Goal: Information Seeking & Learning: Learn about a topic

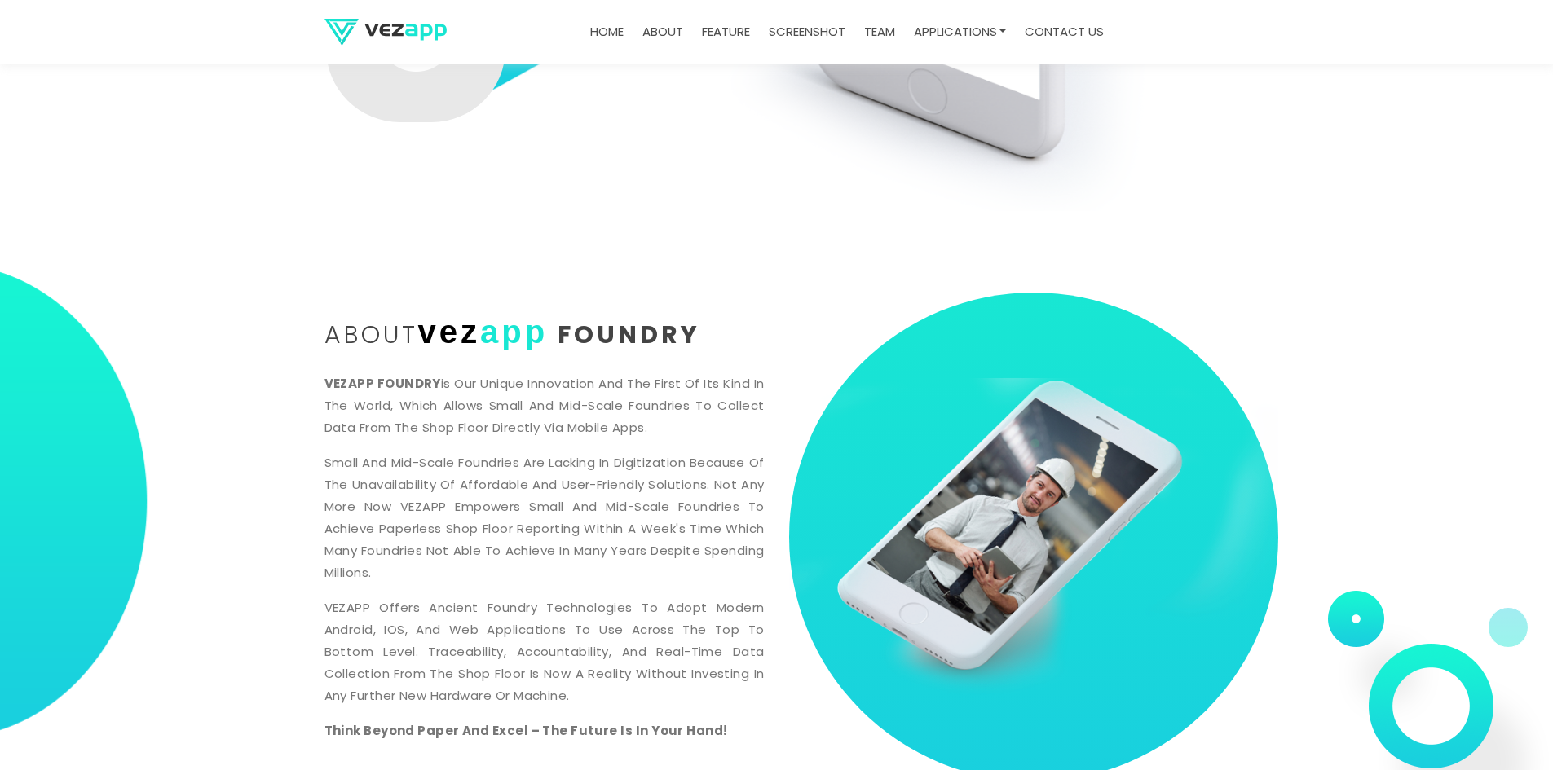
scroll to position [734, 0]
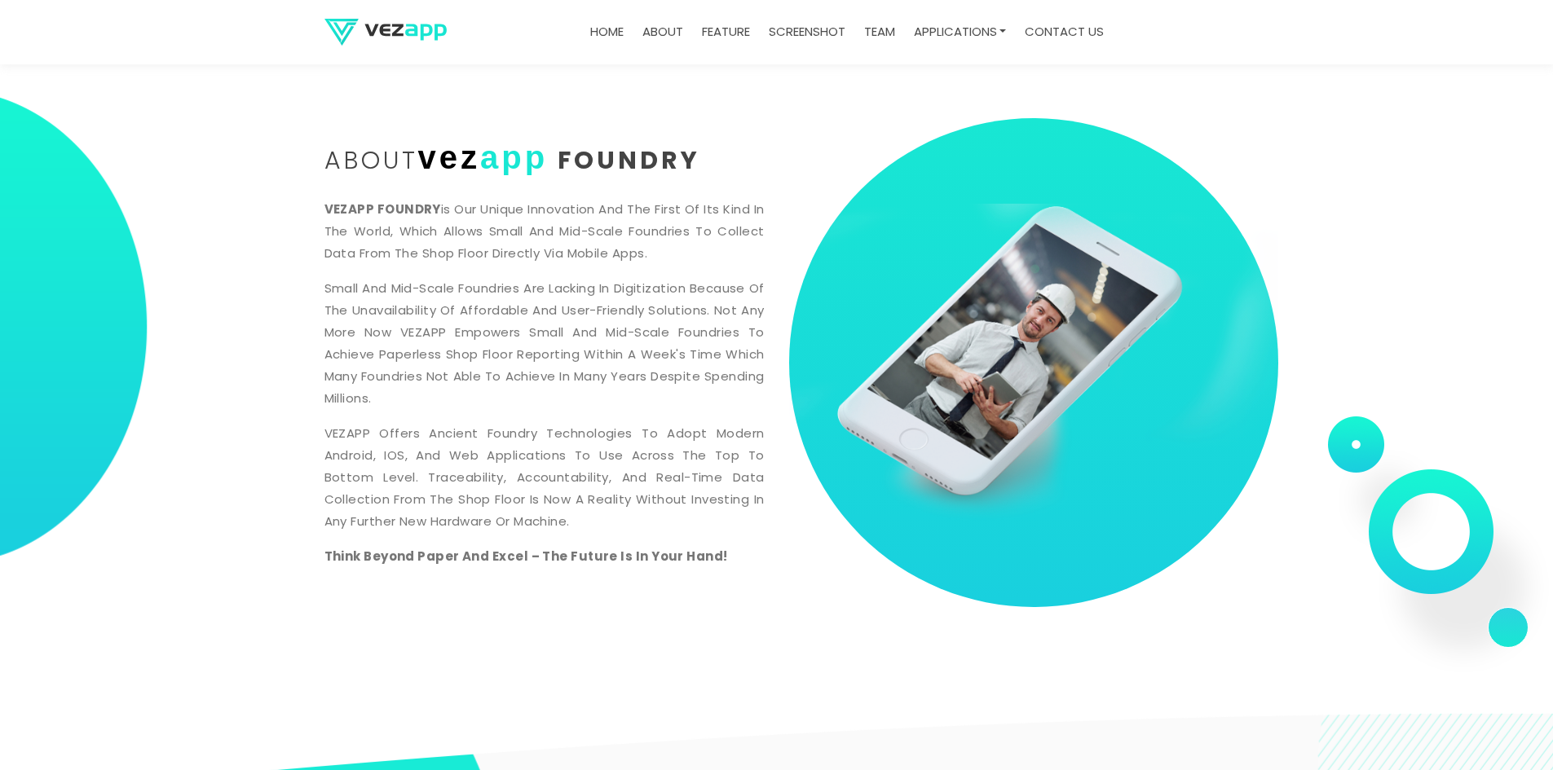
click at [874, 28] on link "team" at bounding box center [880, 32] width 44 height 32
click at [875, 35] on link "team" at bounding box center [880, 32] width 44 height 32
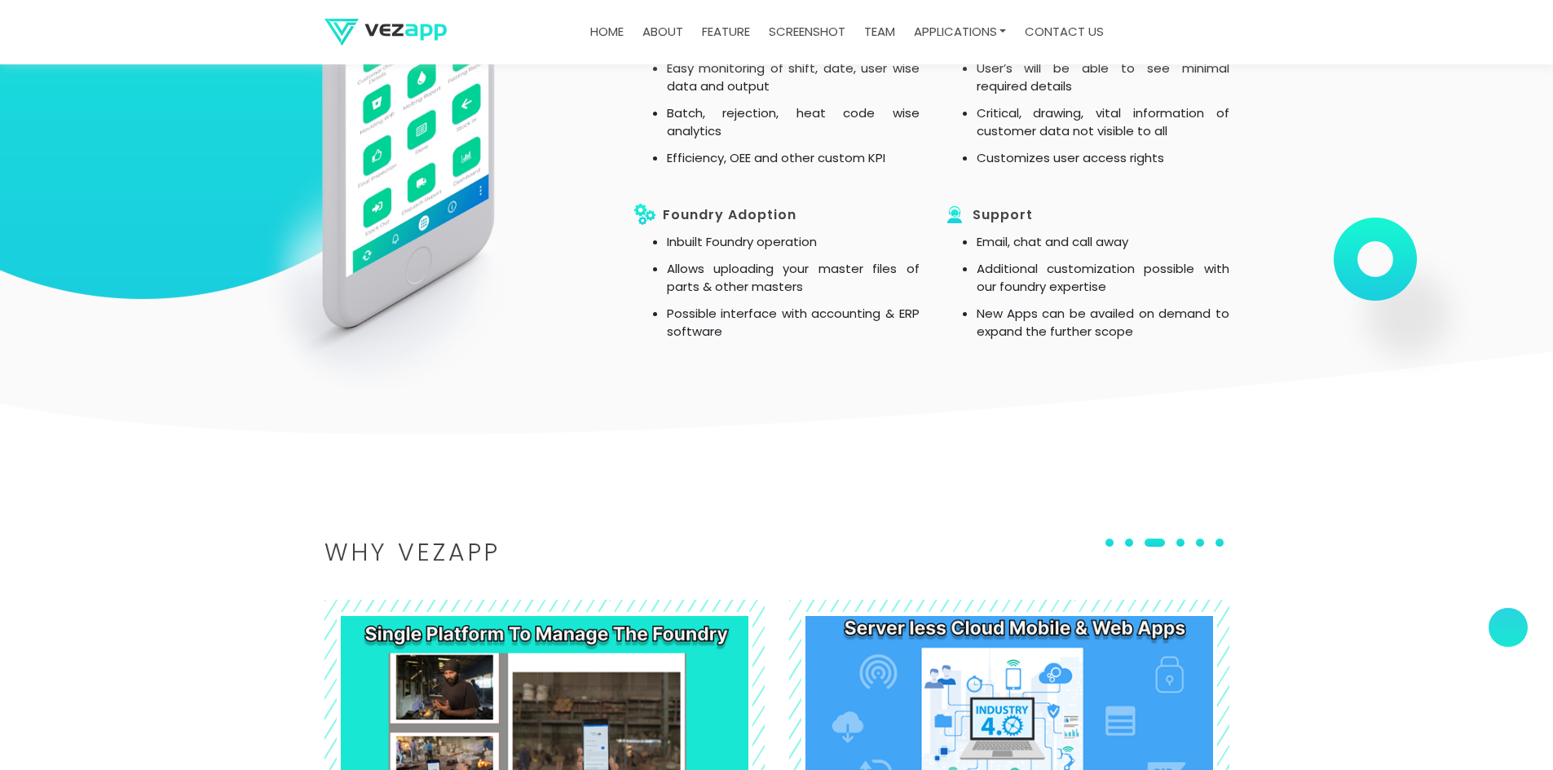
scroll to position [1875, 0]
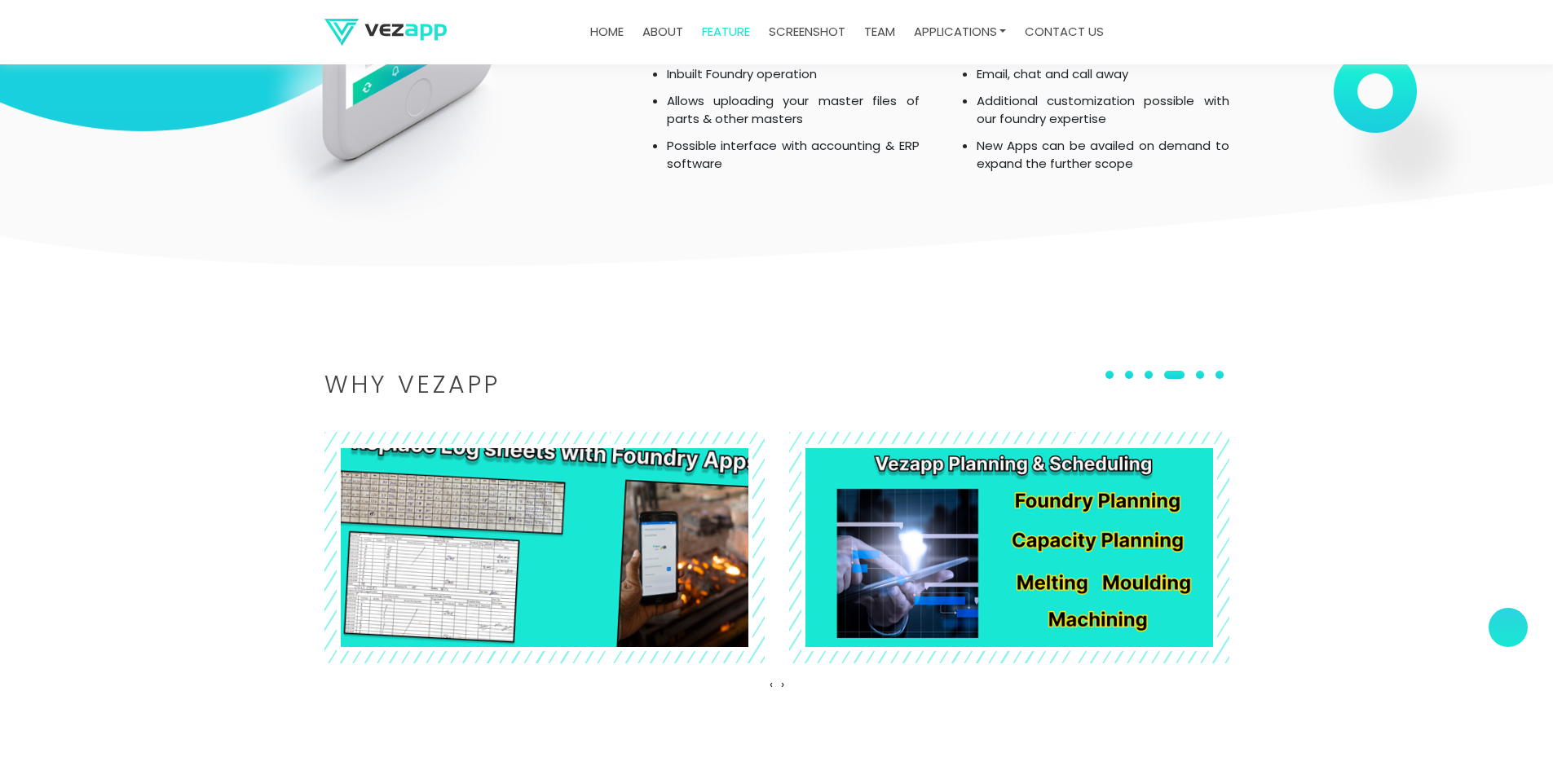
click at [453, 557] on img at bounding box center [544, 548] width 480 height 254
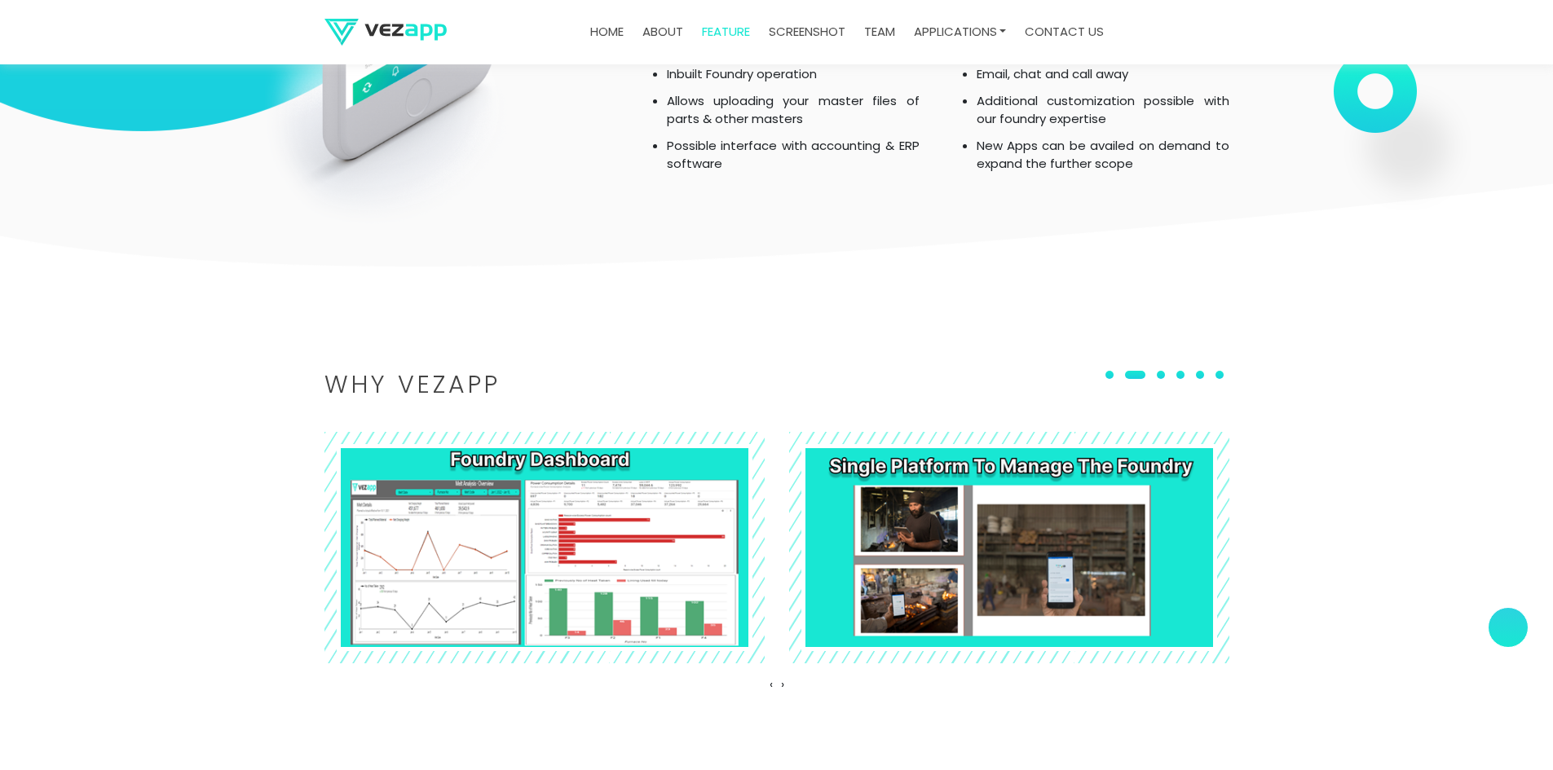
click at [1512, 641] on div at bounding box center [1508, 627] width 41 height 41
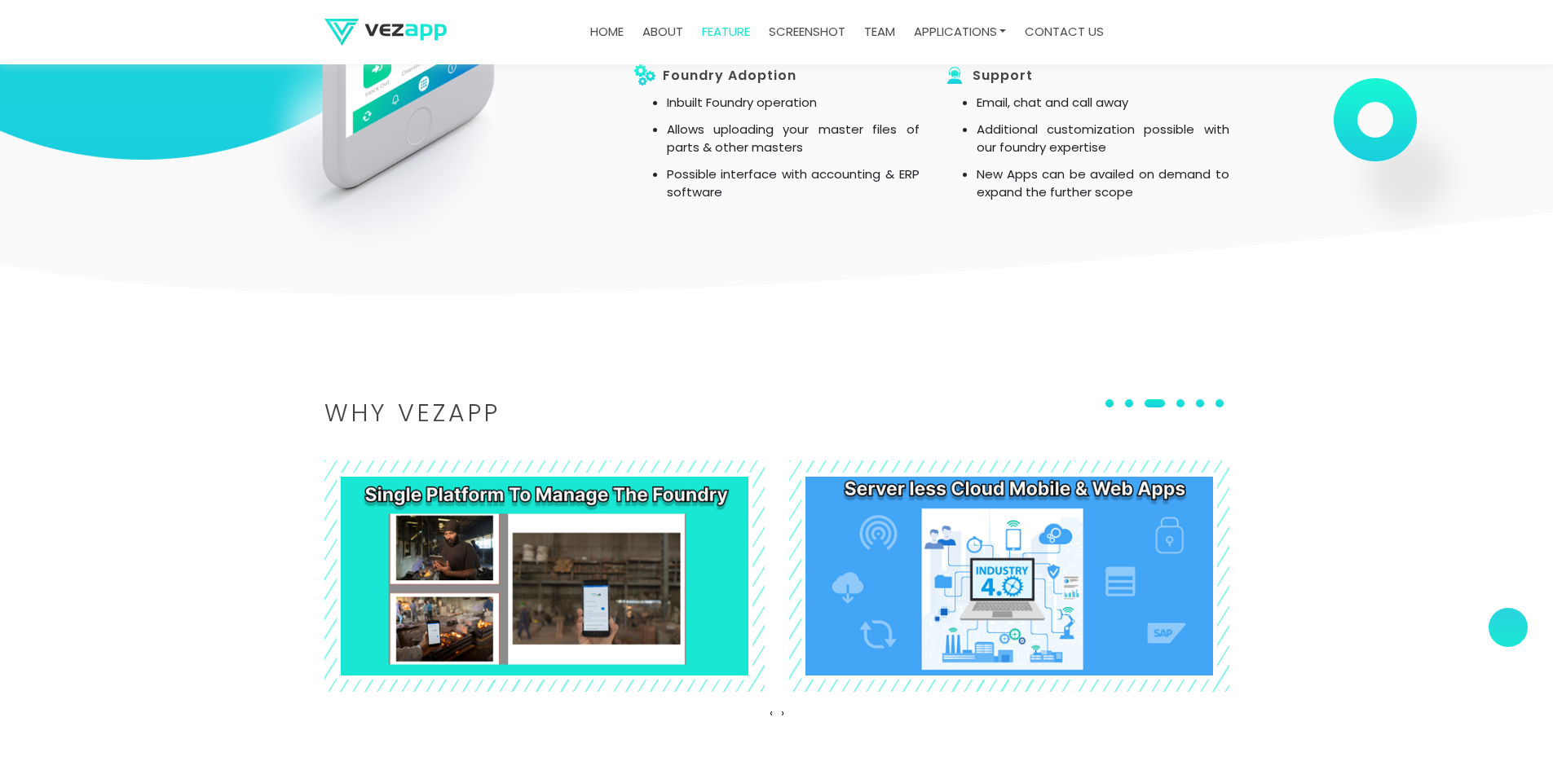
scroll to position [1957, 0]
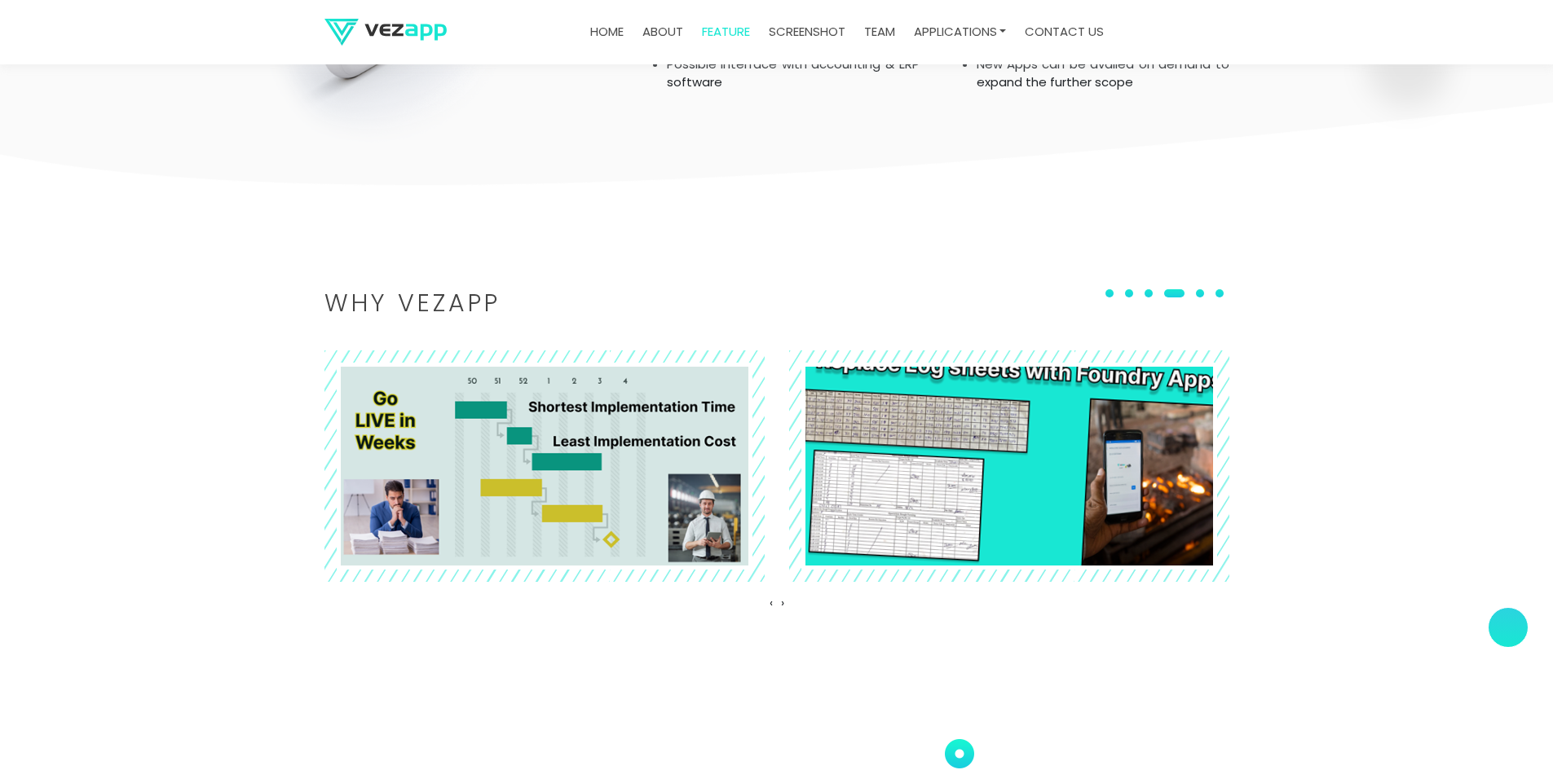
click at [1033, 506] on img at bounding box center [1009, 466] width 480 height 254
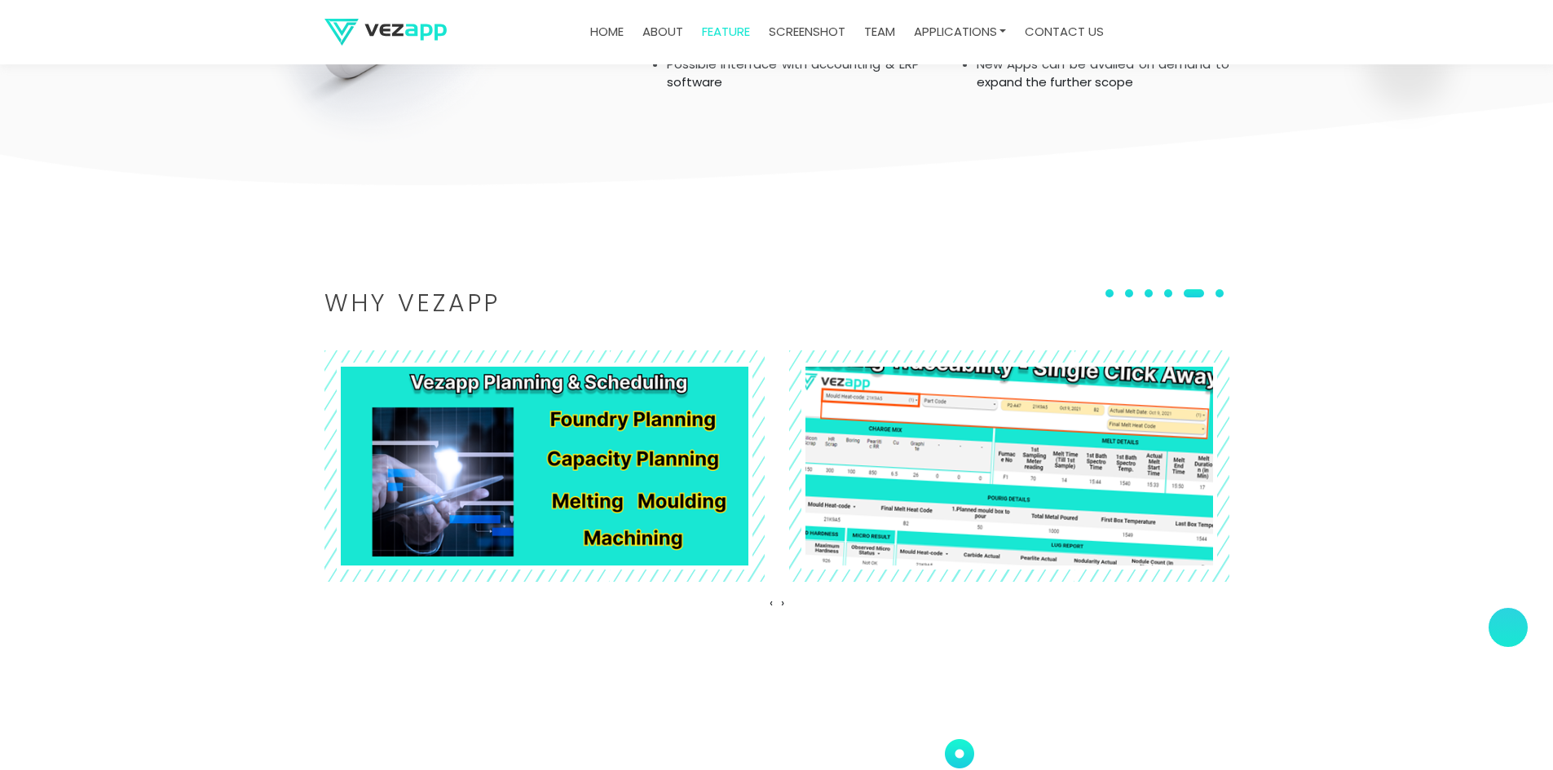
click at [1053, 518] on img at bounding box center [1009, 466] width 480 height 254
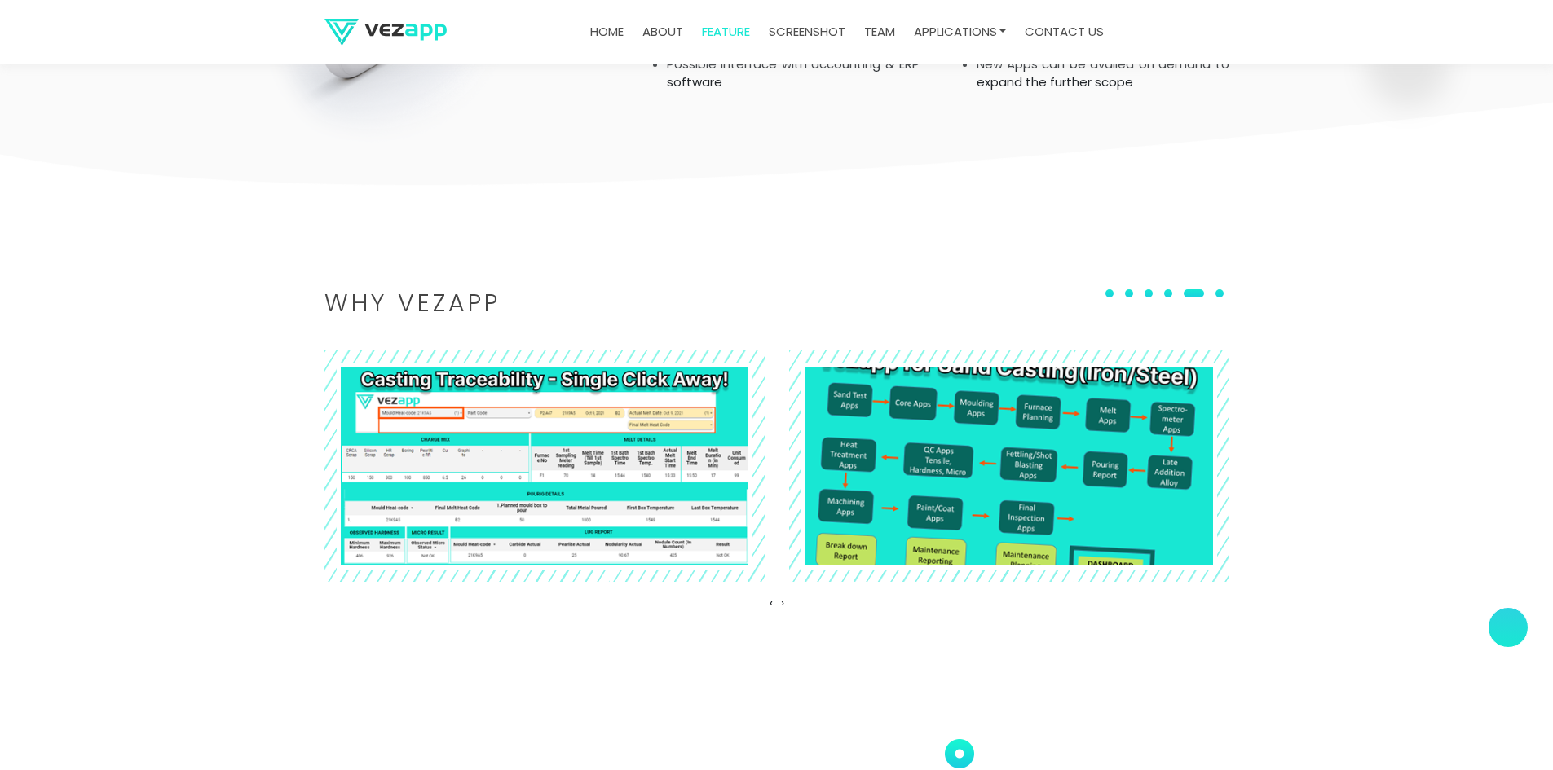
click at [1017, 471] on img at bounding box center [1009, 466] width 480 height 254
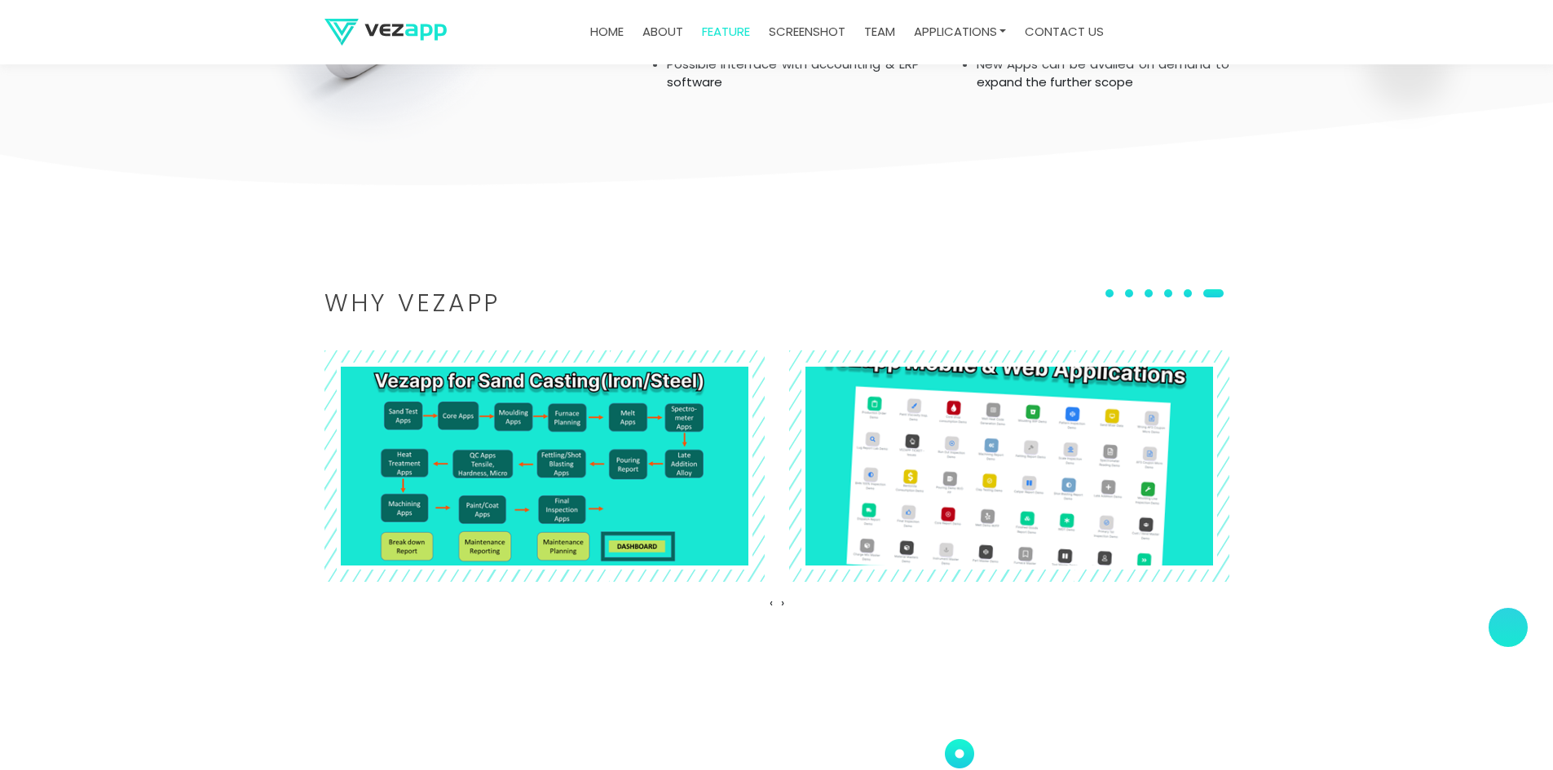
click at [1005, 472] on img at bounding box center [1009, 466] width 480 height 254
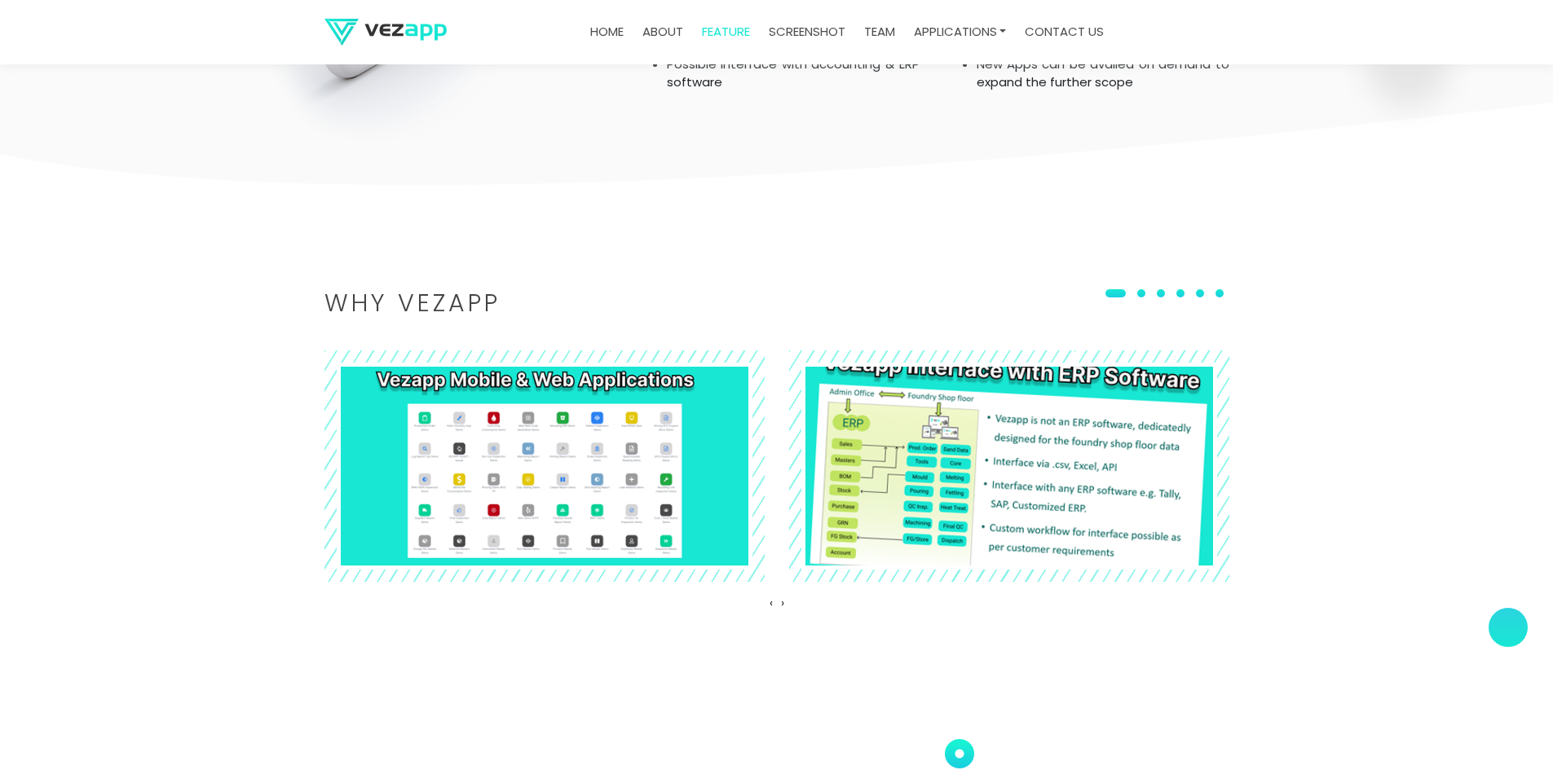
click at [1072, 505] on img at bounding box center [1009, 466] width 480 height 254
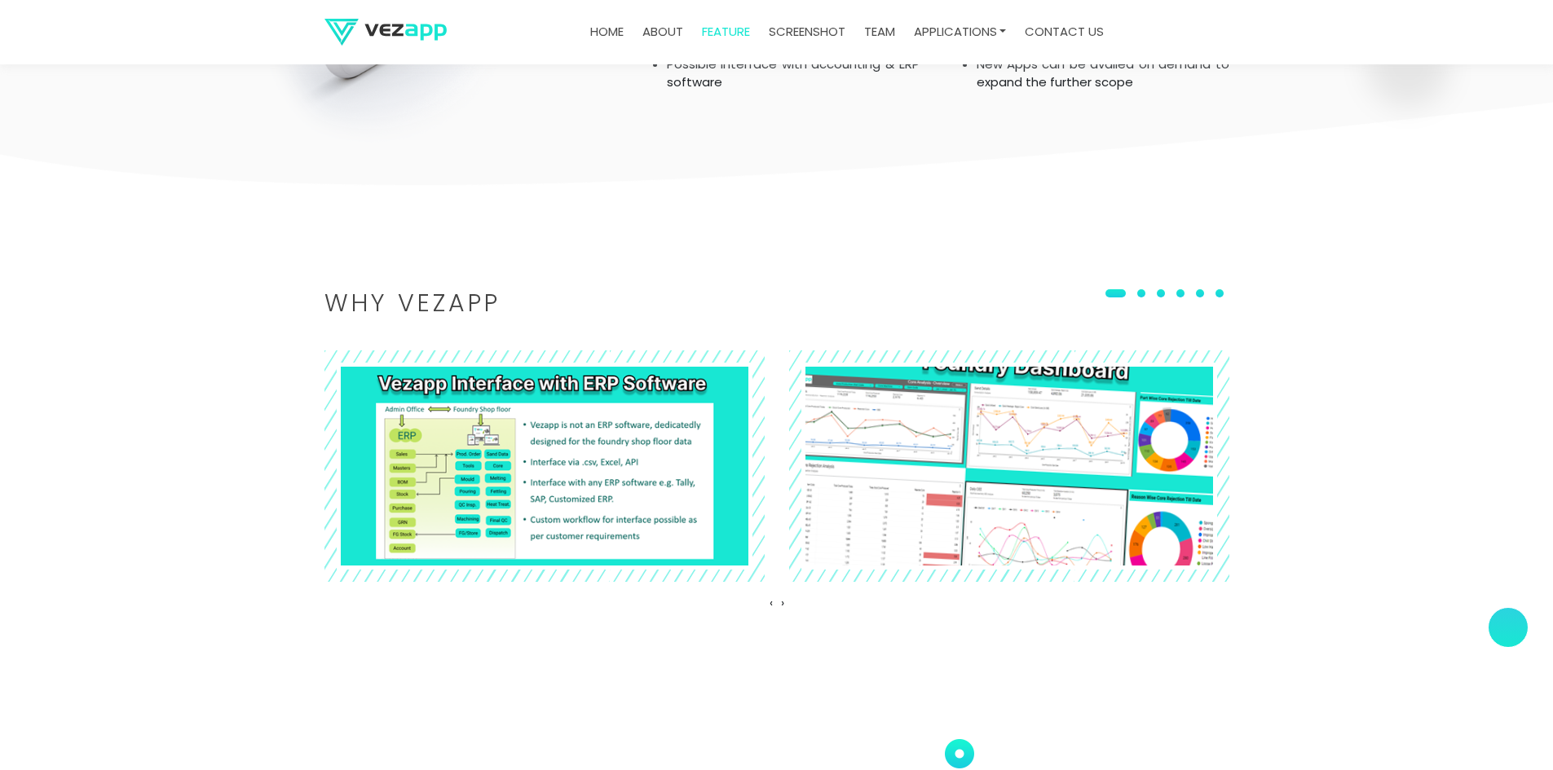
click at [952, 493] on img at bounding box center [1009, 466] width 480 height 254
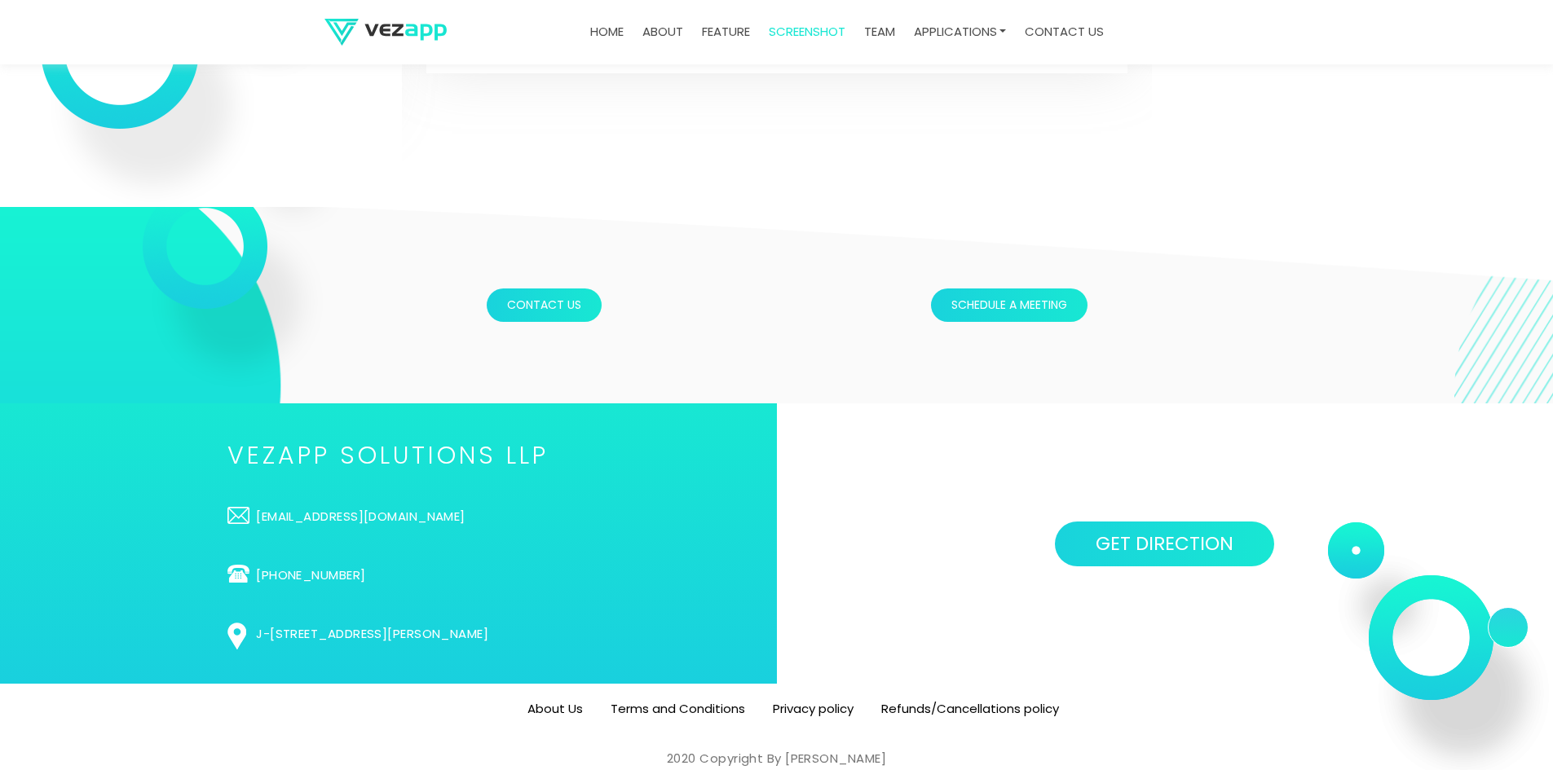
scroll to position [5368, 0]
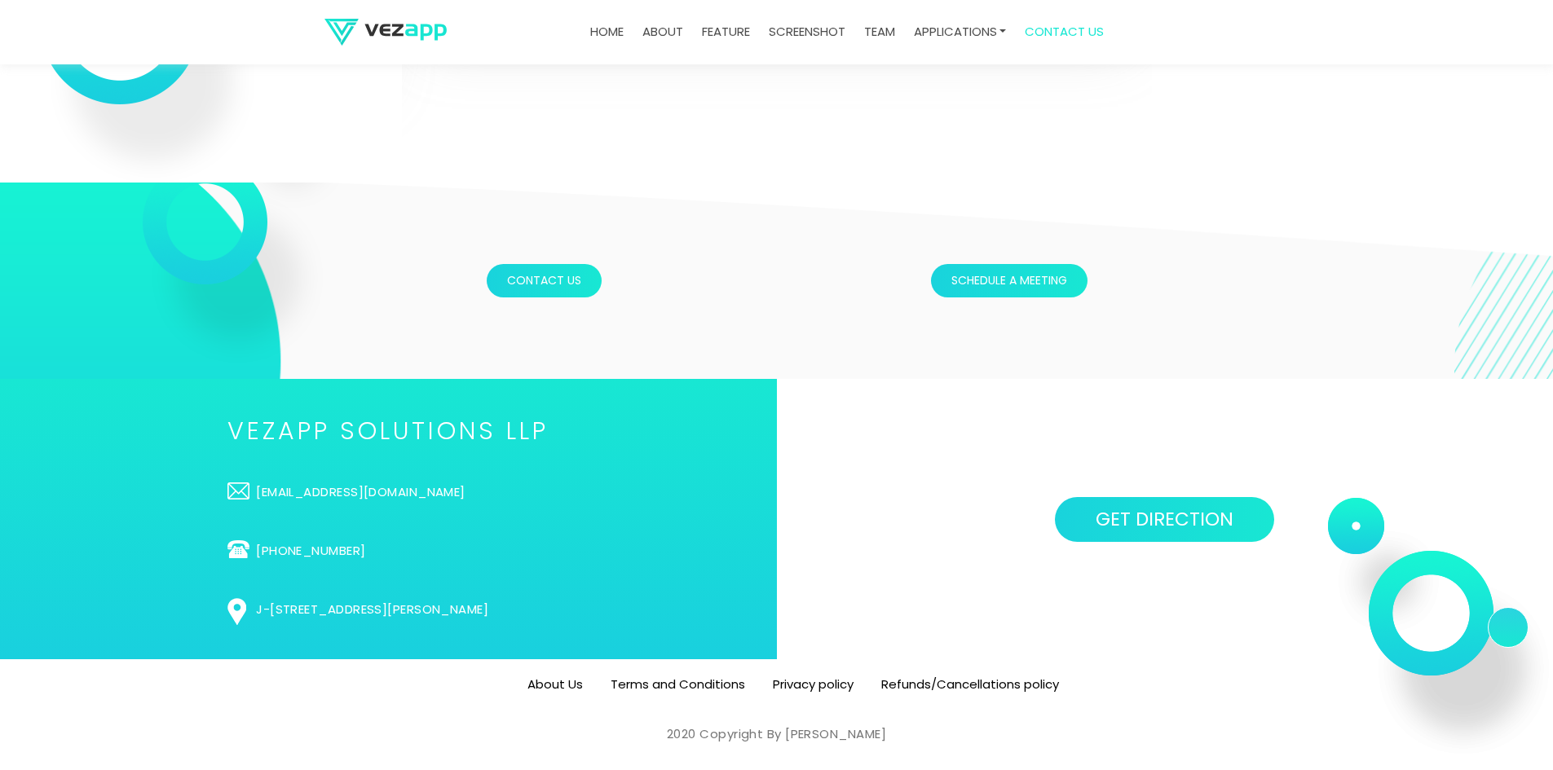
click at [874, 36] on link "team" at bounding box center [880, 32] width 44 height 32
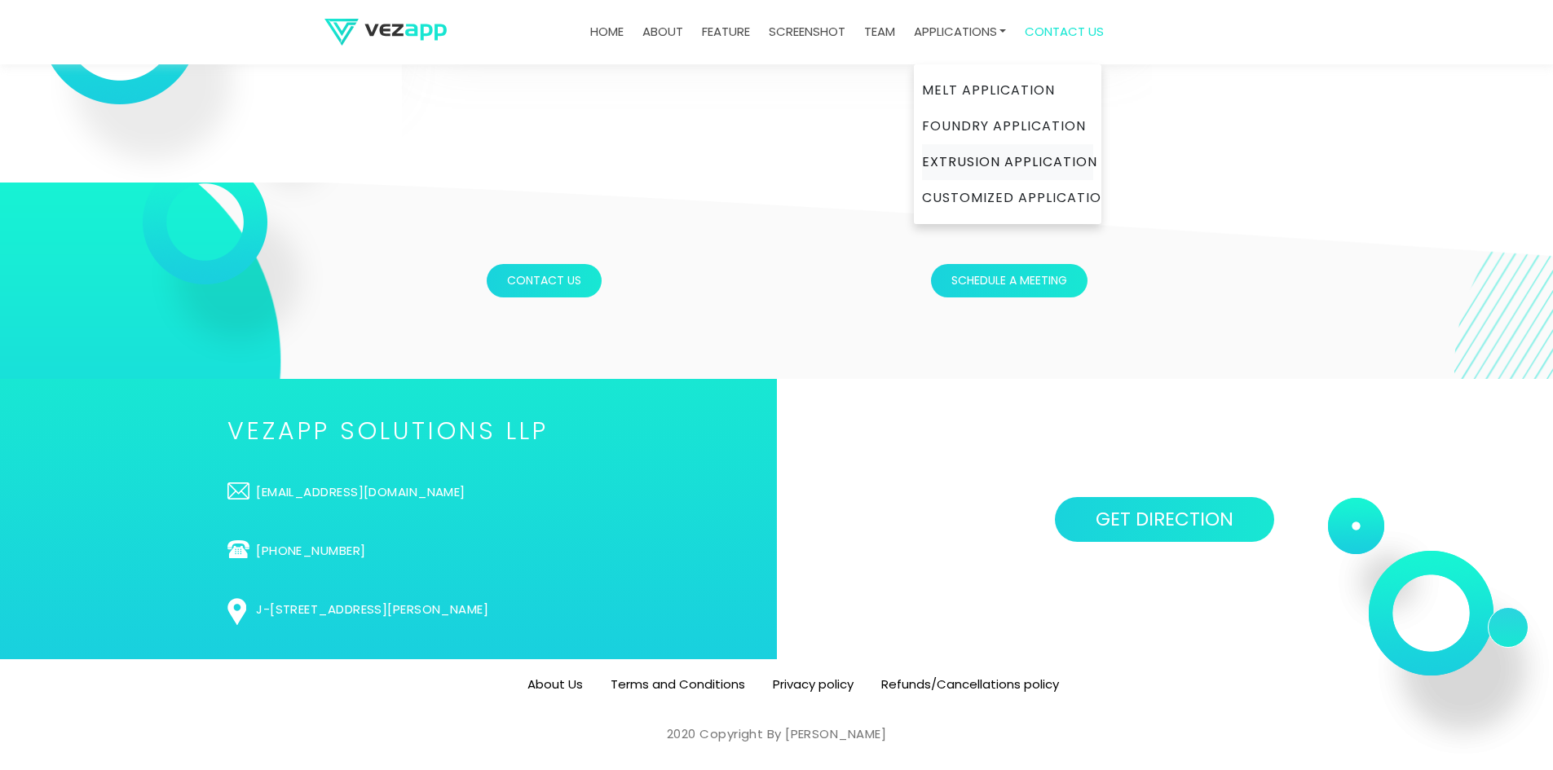
click at [984, 153] on link "Extrusion Application" at bounding box center [1007, 162] width 171 height 36
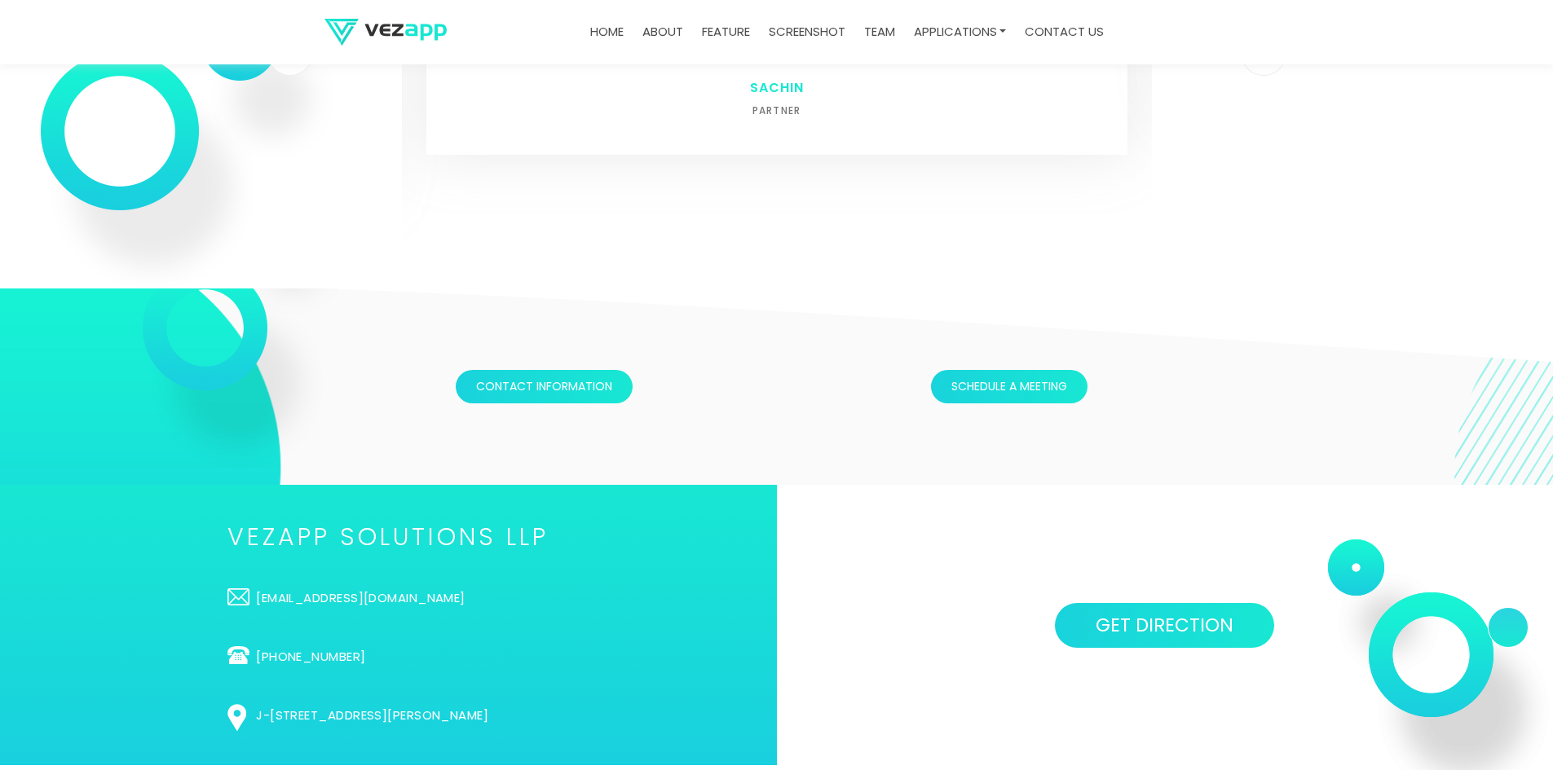
scroll to position [4978, 0]
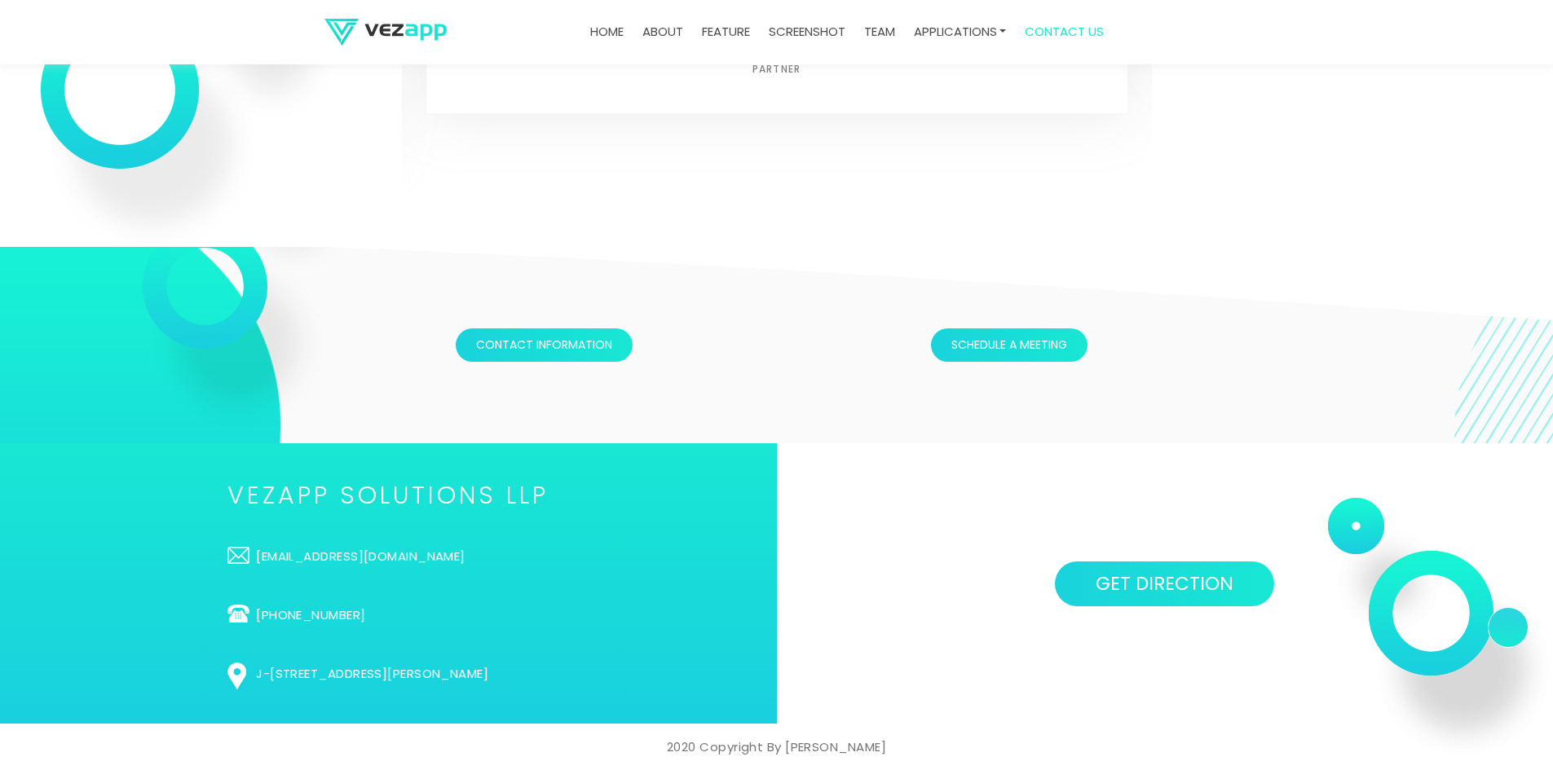
click at [1060, 33] on link "contact us" at bounding box center [1064, 32] width 92 height 32
click at [657, 33] on link "about" at bounding box center [663, 32] width 54 height 32
click at [668, 29] on link "about" at bounding box center [663, 32] width 54 height 32
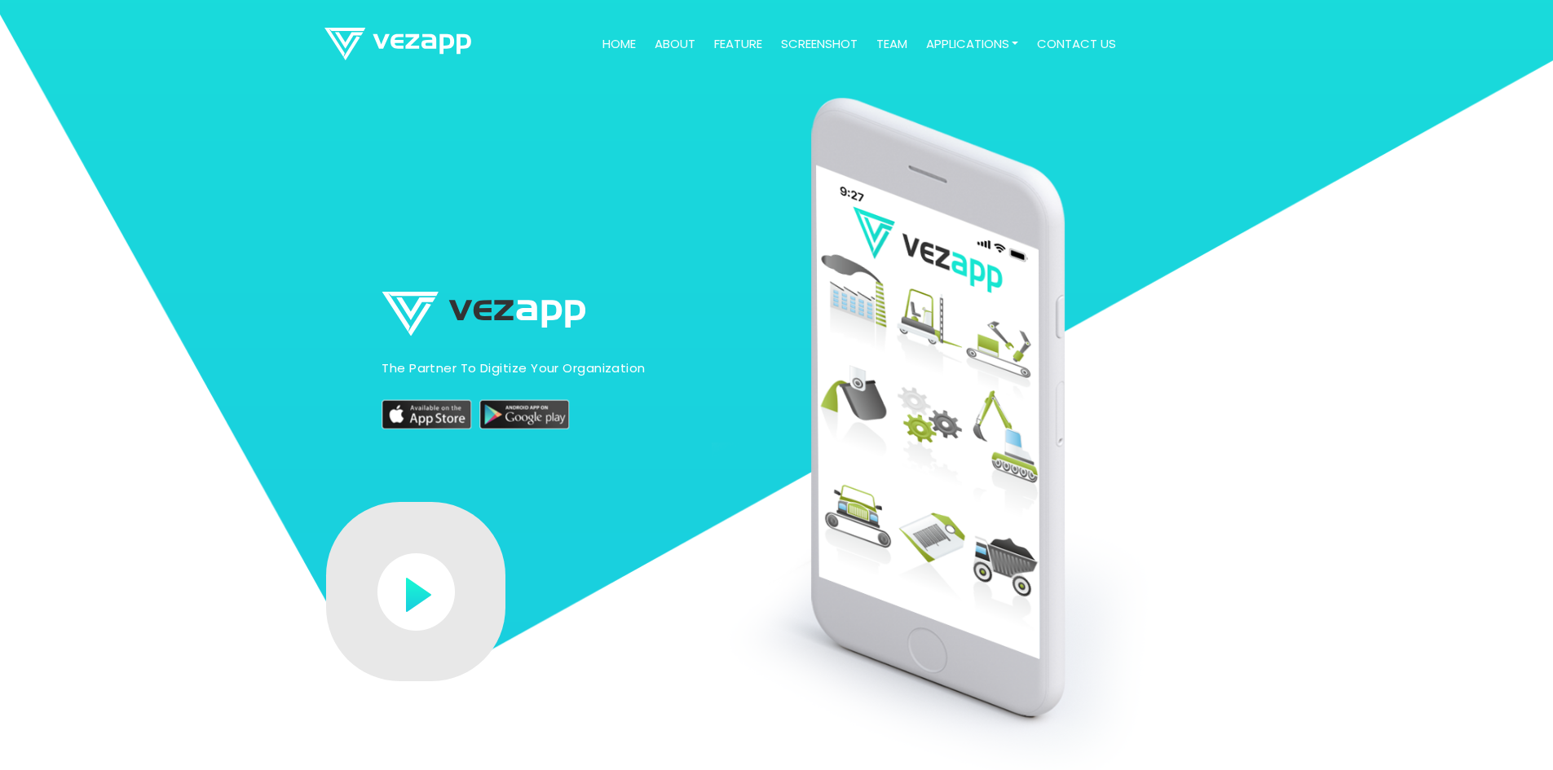
drag, startPoint x: 0, startPoint y: 0, endPoint x: 661, endPoint y: 41, distance: 662.4
click at [661, 41] on link "about" at bounding box center [675, 45] width 54 height 32
click at [661, 42] on link "about" at bounding box center [675, 45] width 54 height 32
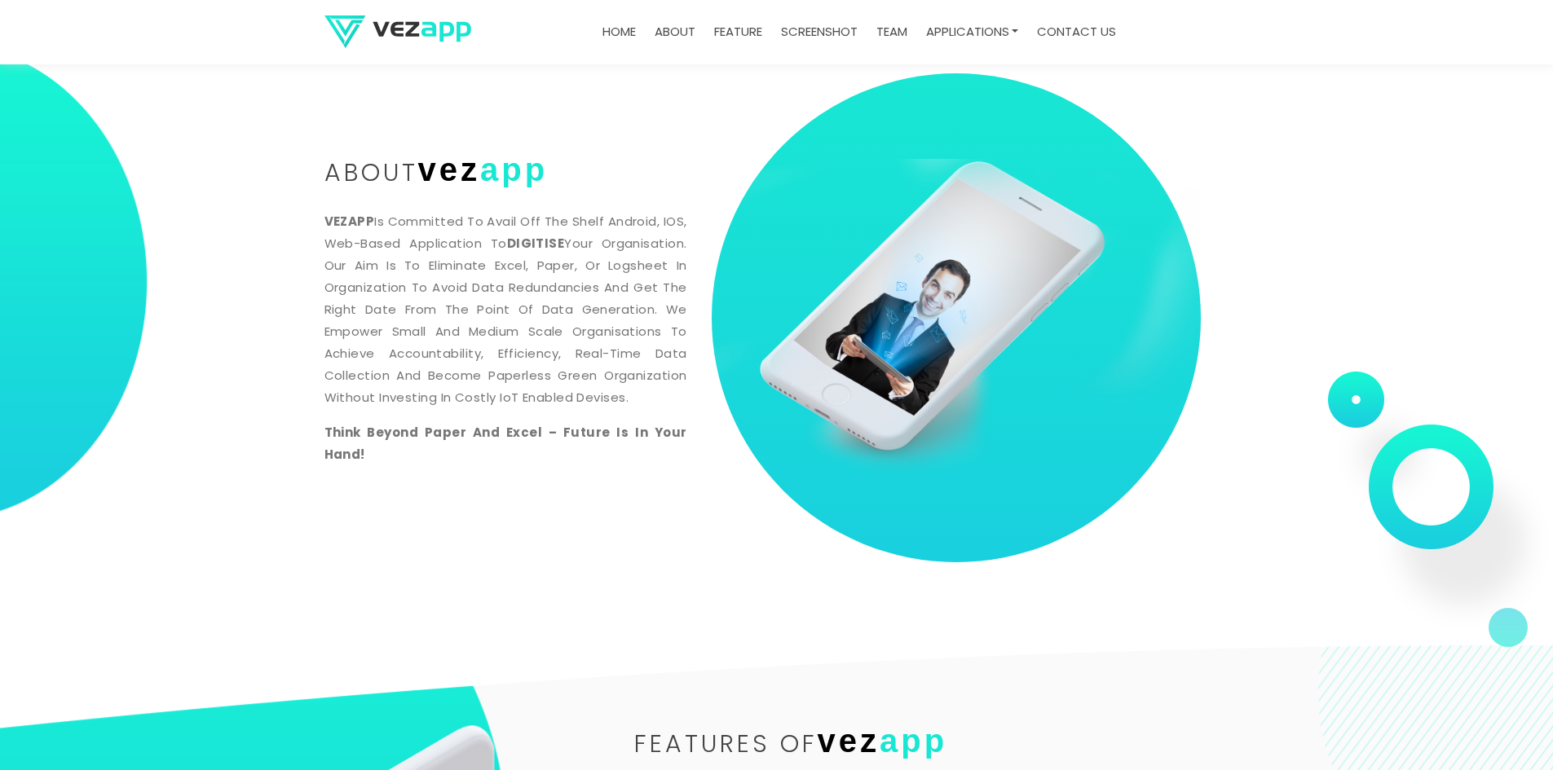
scroll to position [848, 0]
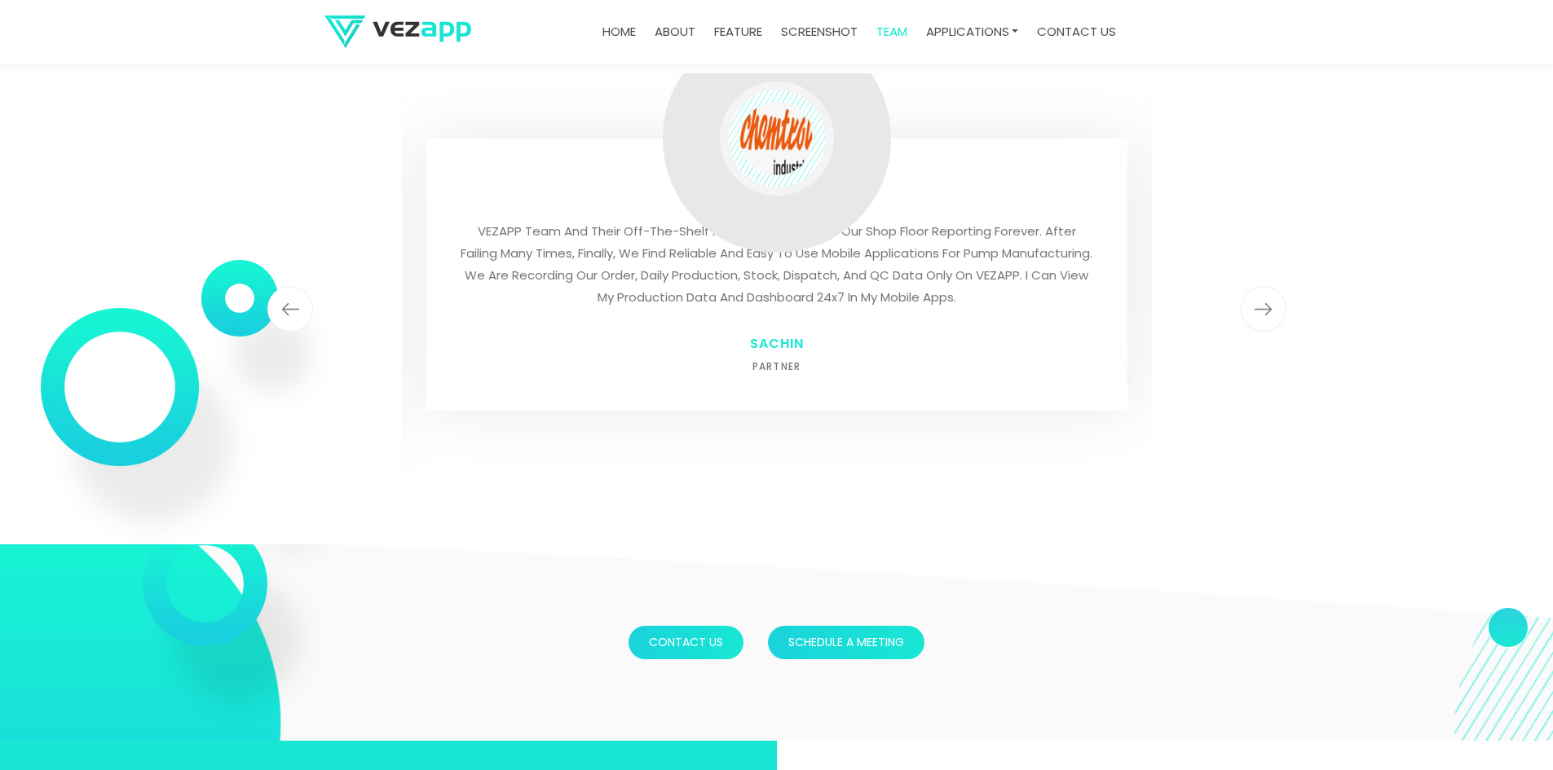
scroll to position [3938, 0]
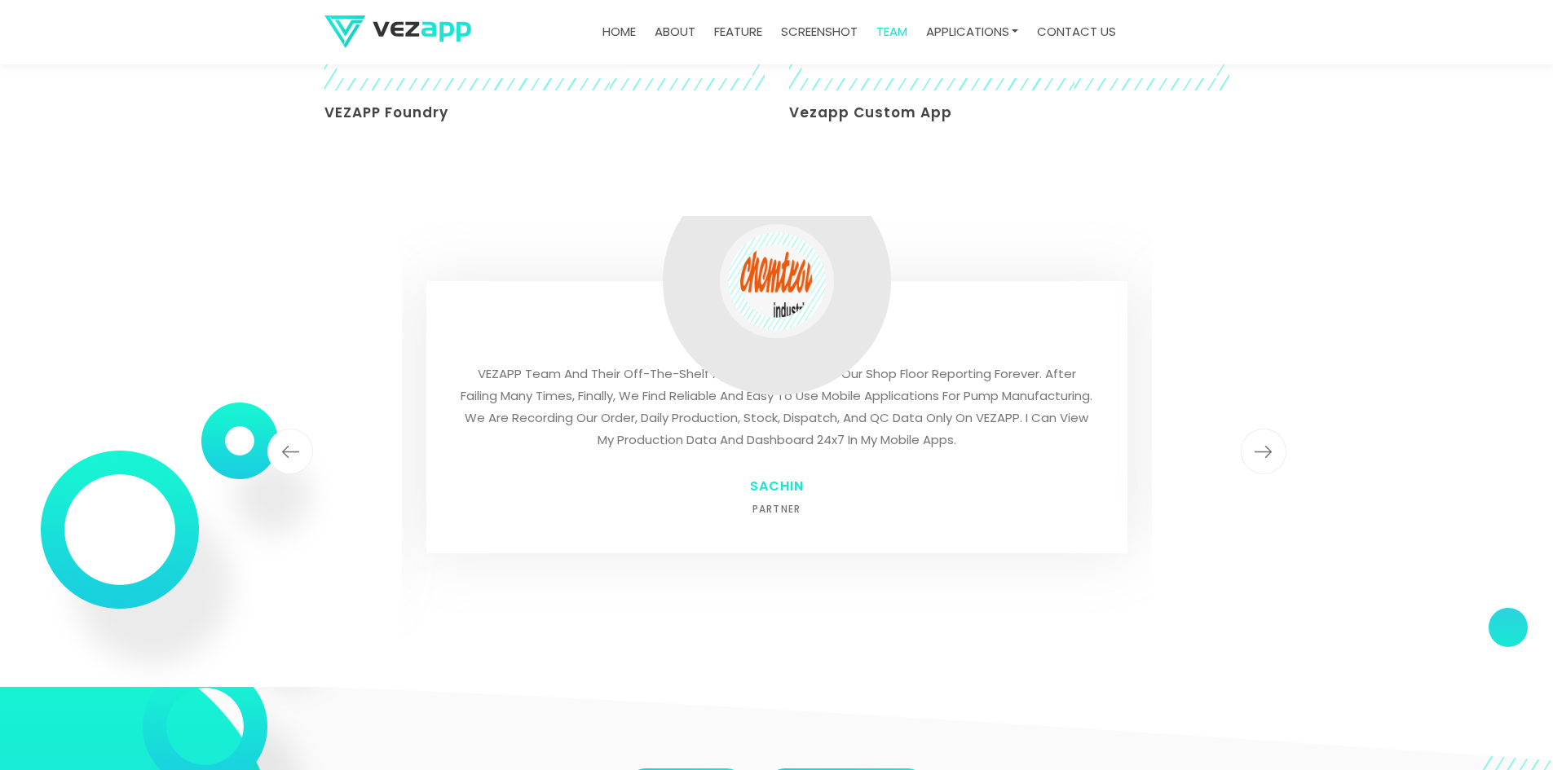
click at [1277, 443] on img "button" at bounding box center [1264, 452] width 46 height 46
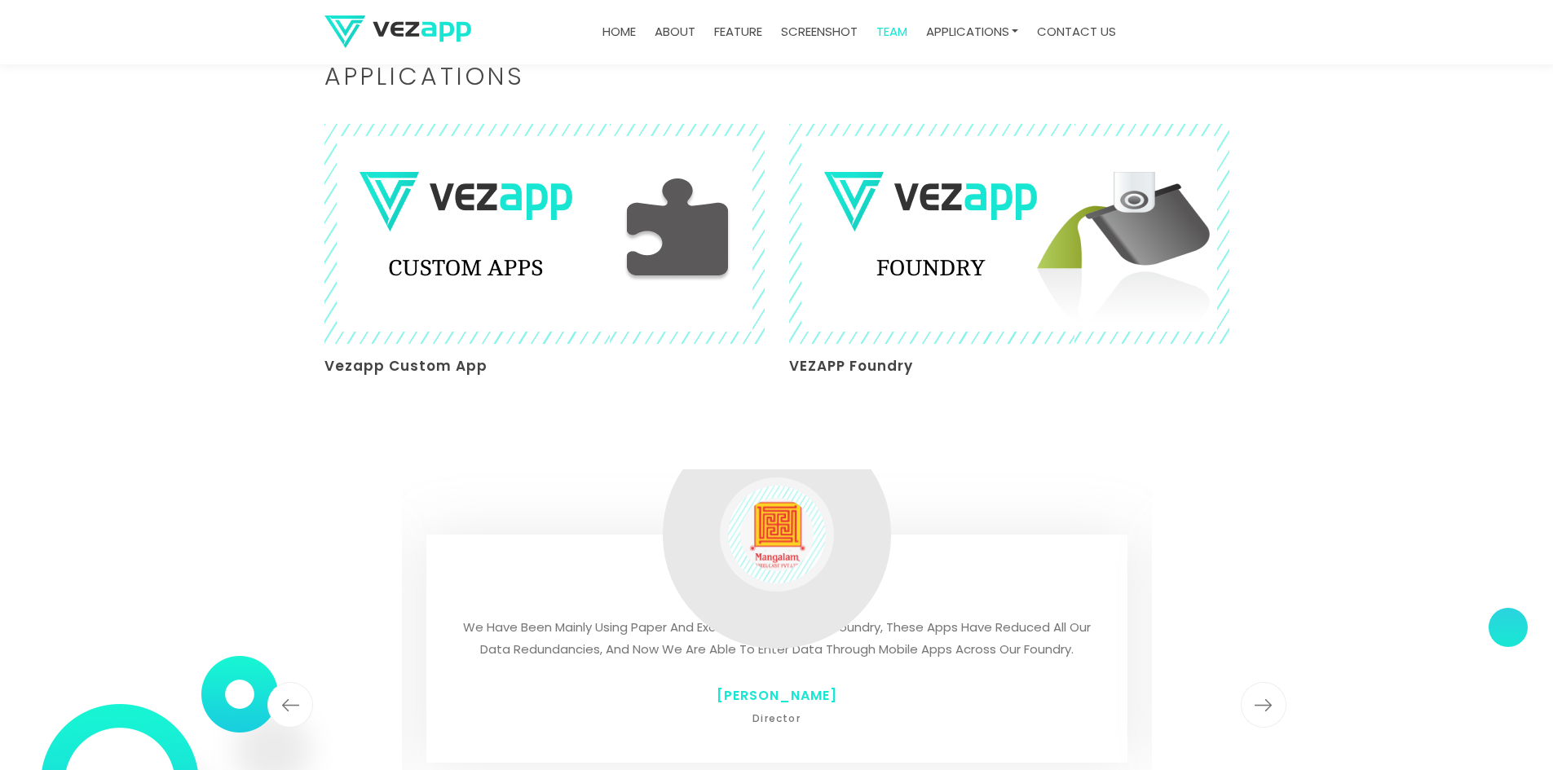
scroll to position [3856, 0]
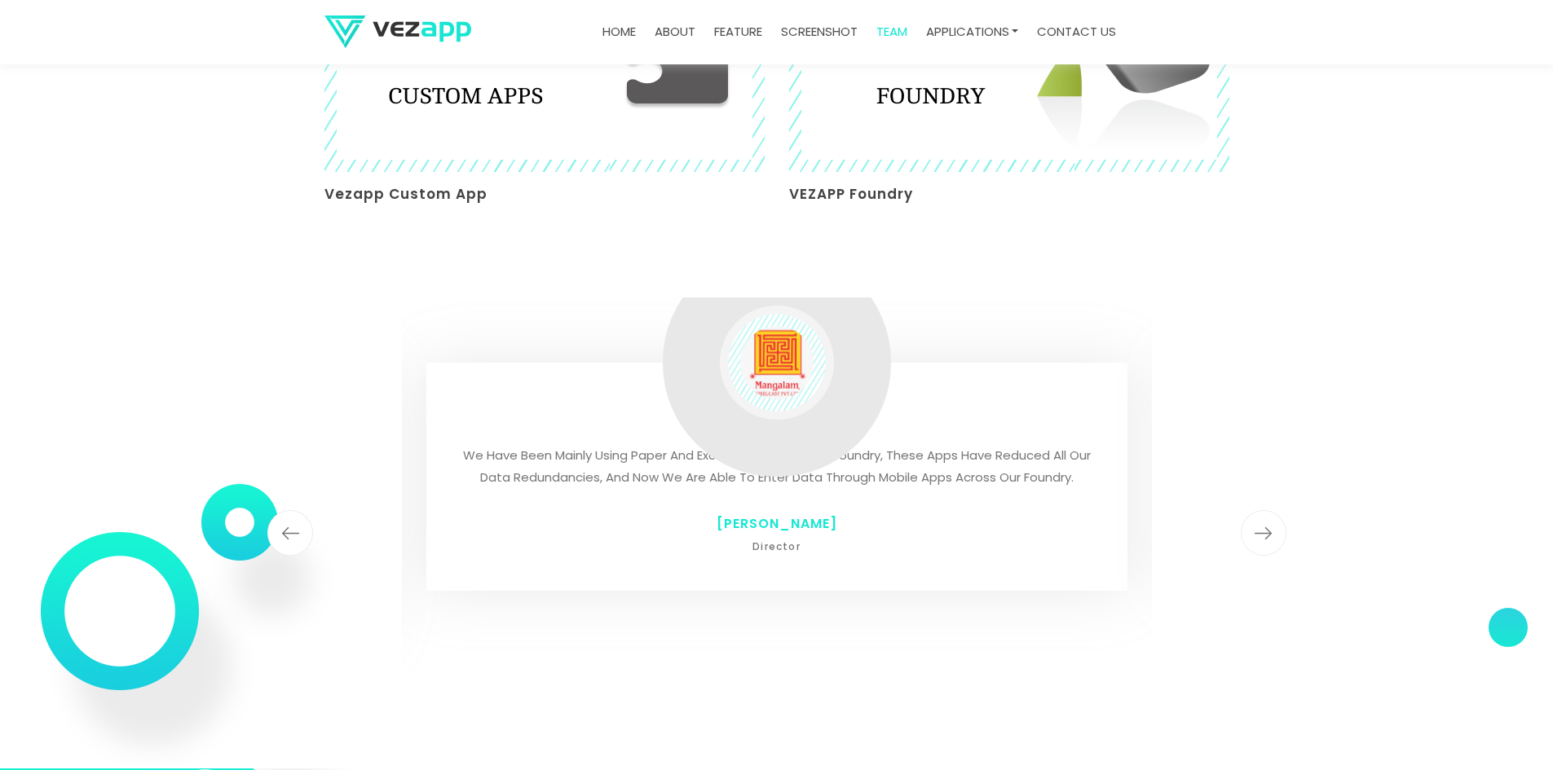
click at [1284, 526] on img "button" at bounding box center [1264, 533] width 46 height 46
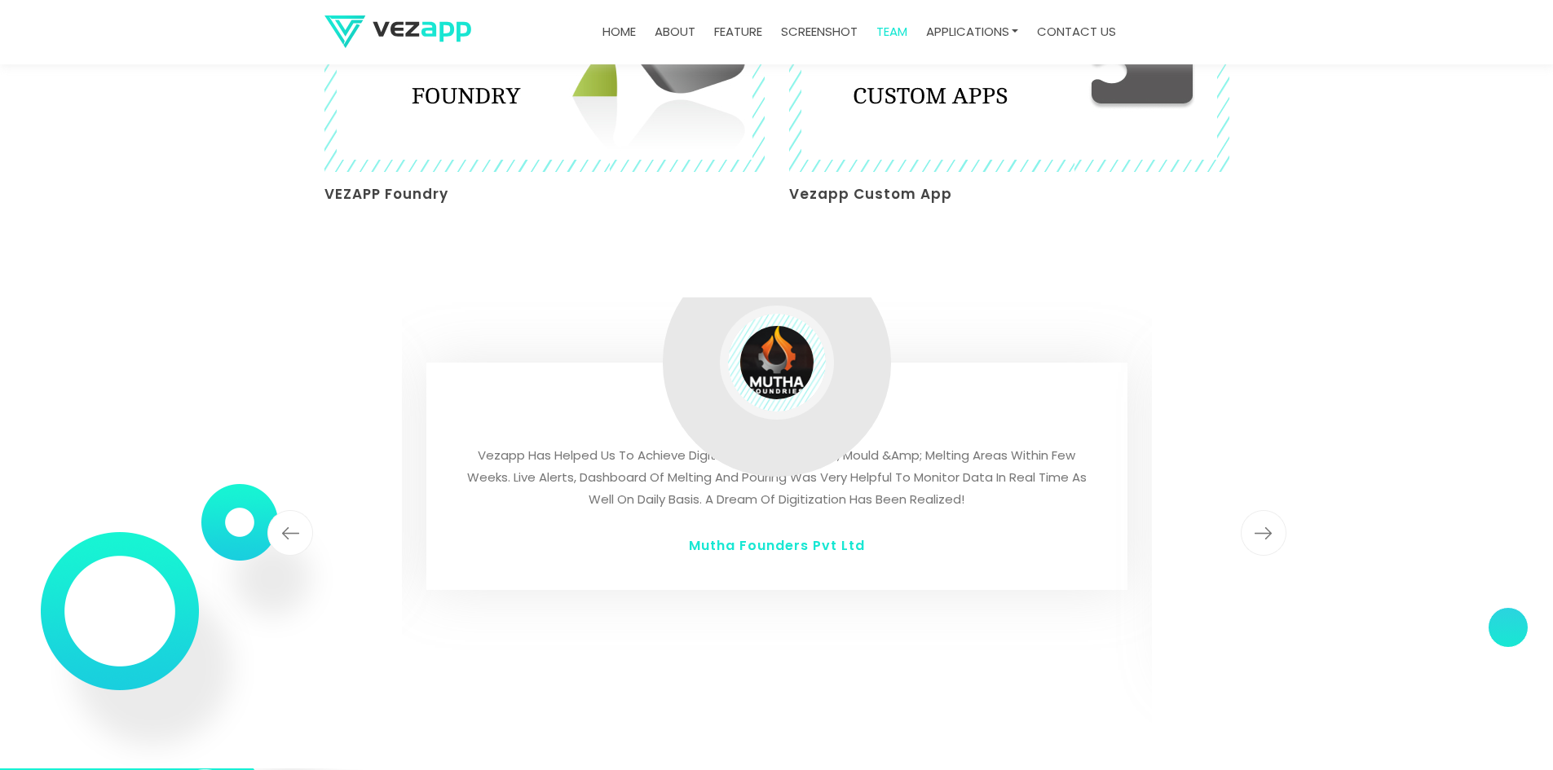
click at [1270, 526] on img "button" at bounding box center [1264, 533] width 46 height 46
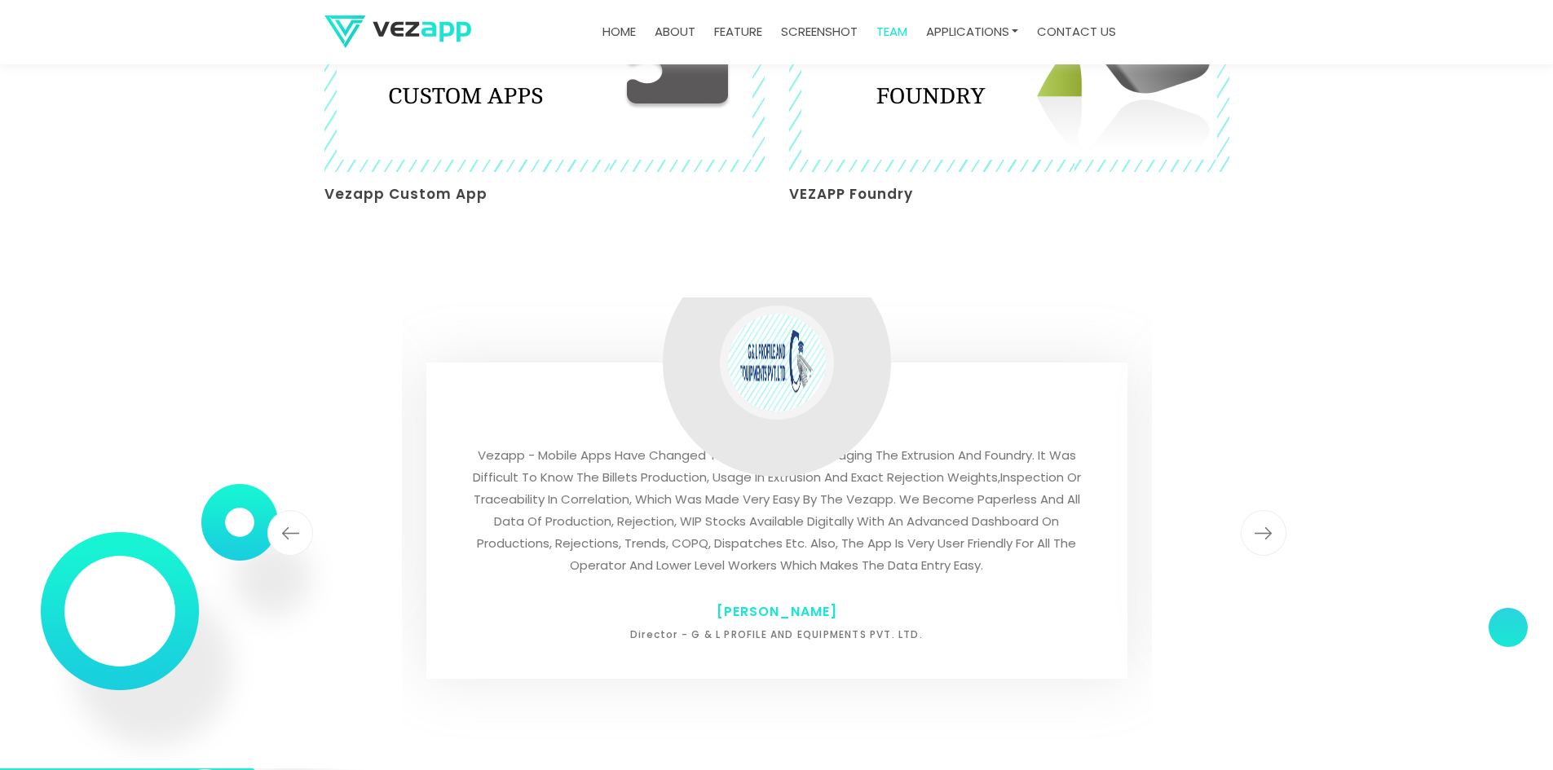
click at [1269, 527] on img "button" at bounding box center [1264, 533] width 46 height 46
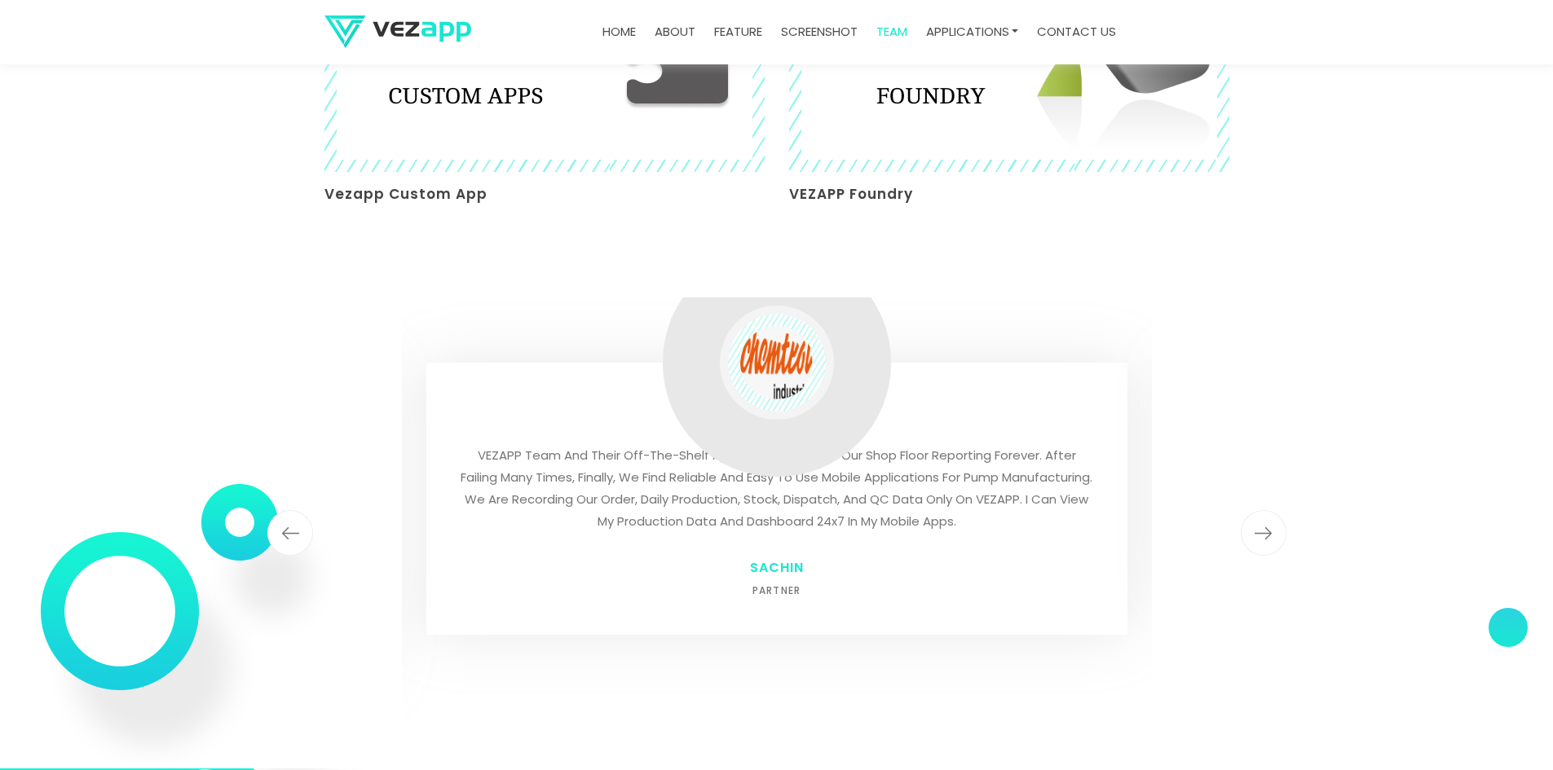
click at [1269, 527] on img "button" at bounding box center [1264, 533] width 46 height 46
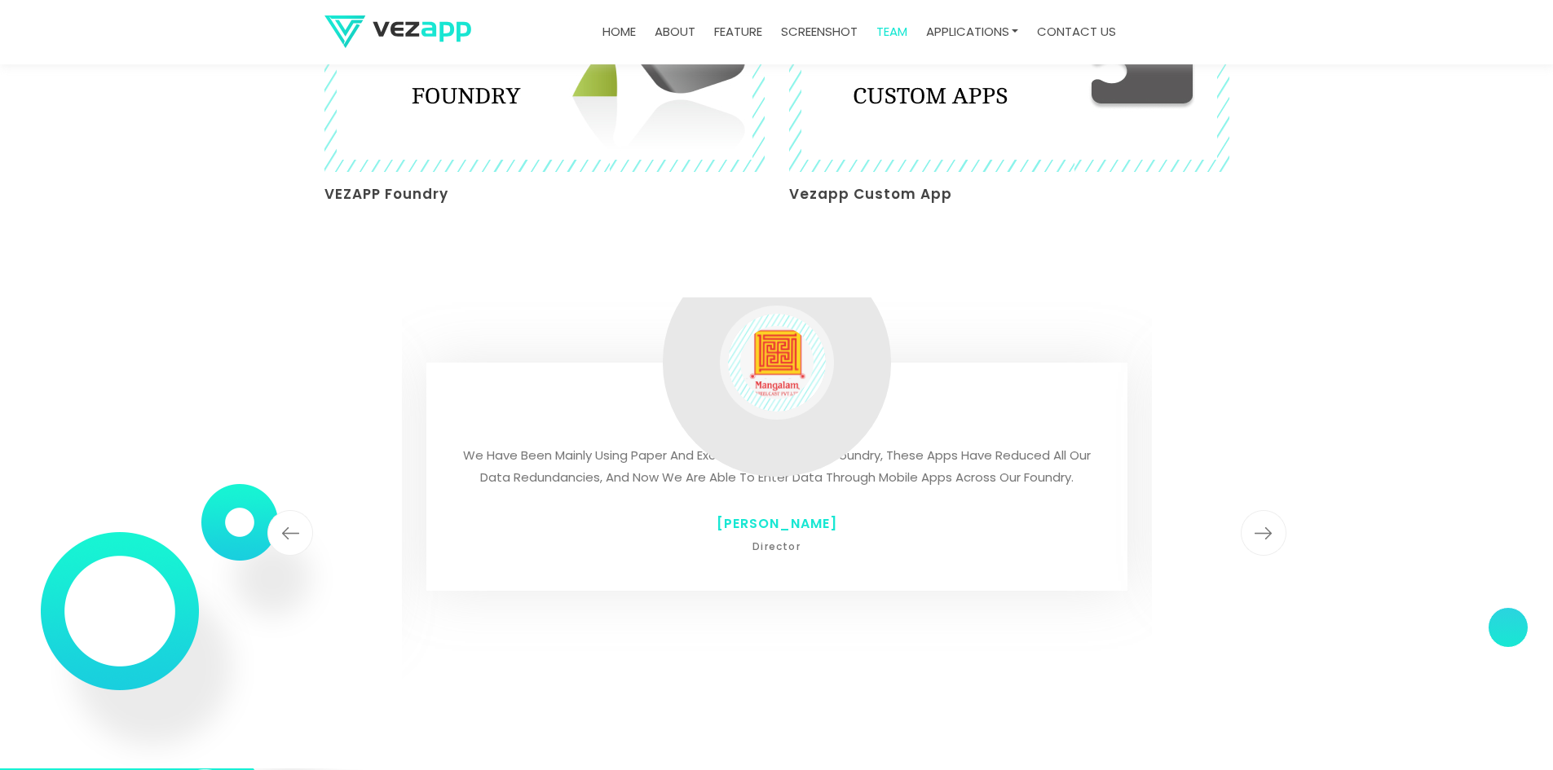
click at [1268, 527] on img "button" at bounding box center [1264, 533] width 46 height 46
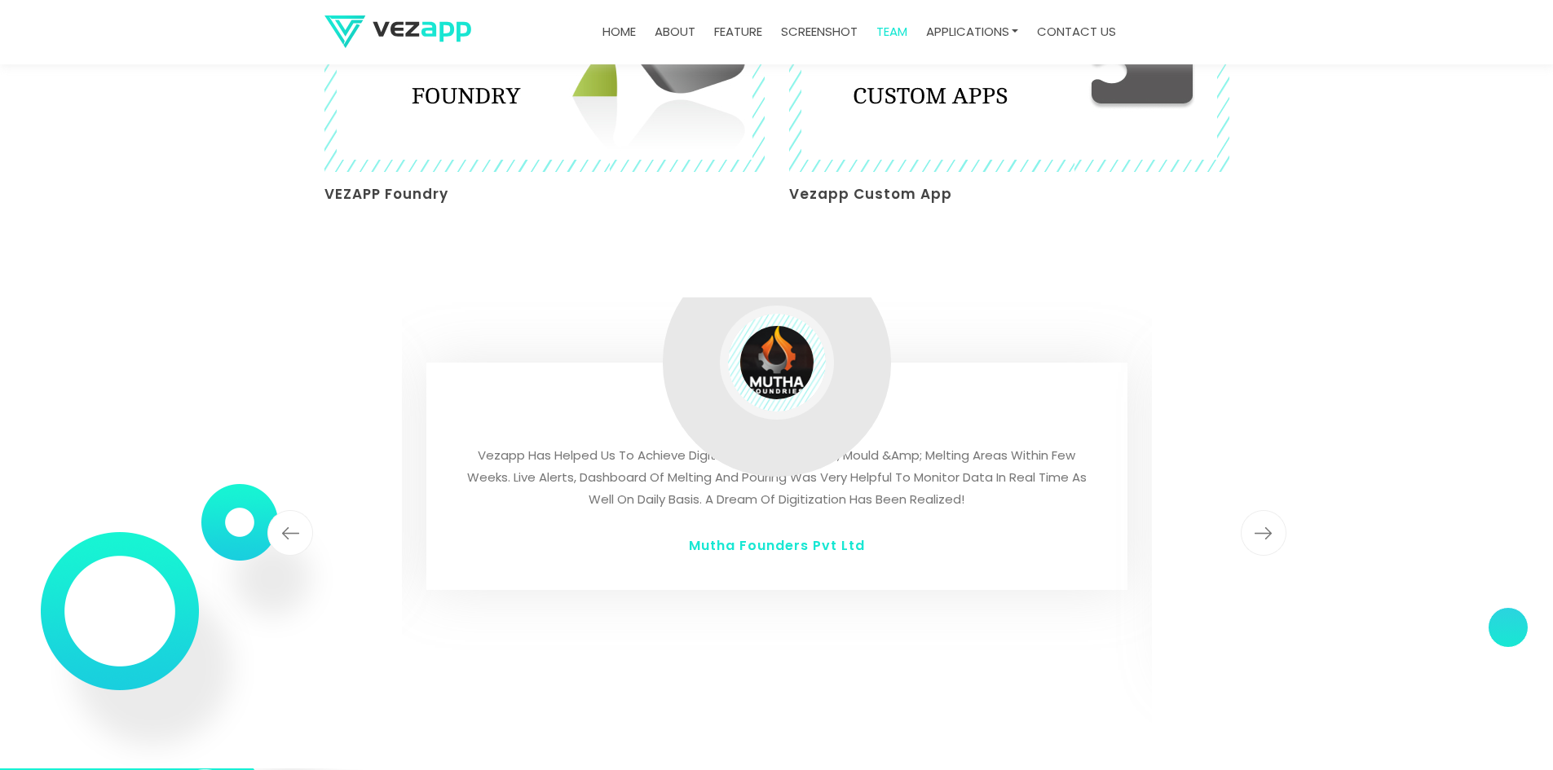
click at [1255, 520] on img "button" at bounding box center [1264, 533] width 46 height 46
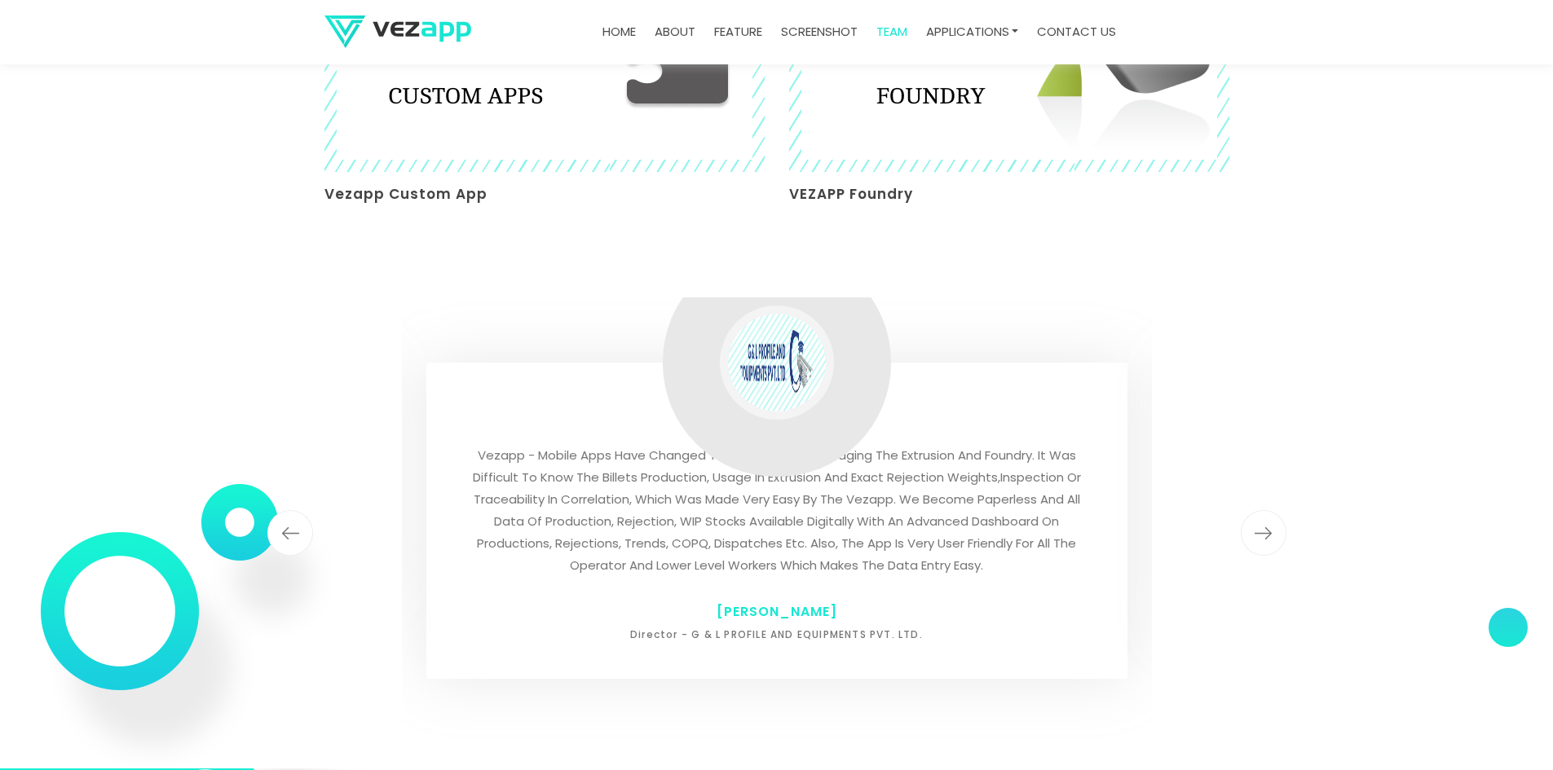
click at [1268, 521] on img "button" at bounding box center [1264, 533] width 46 height 46
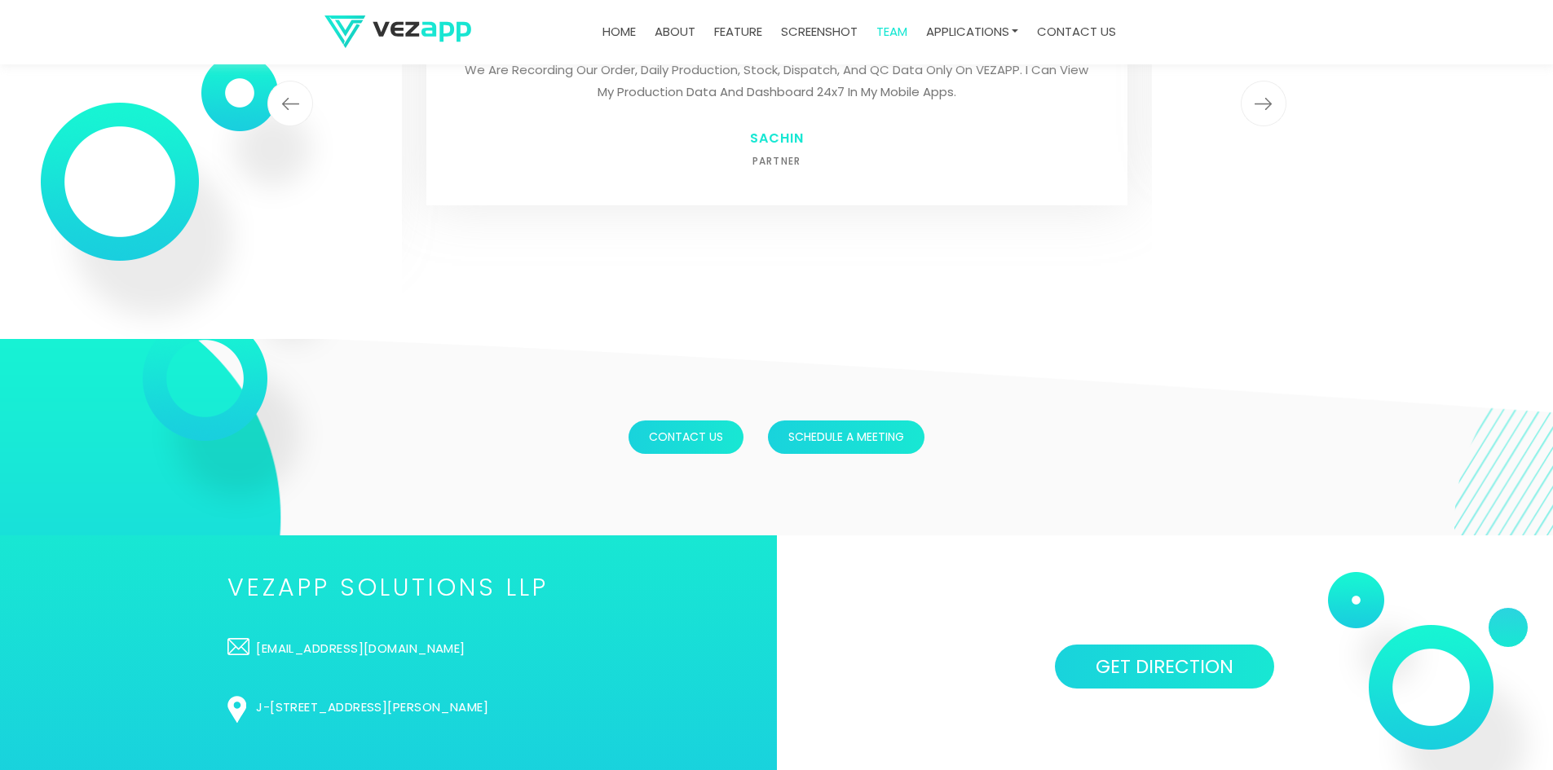
scroll to position [4345, 0]
